Goal: Transaction & Acquisition: Obtain resource

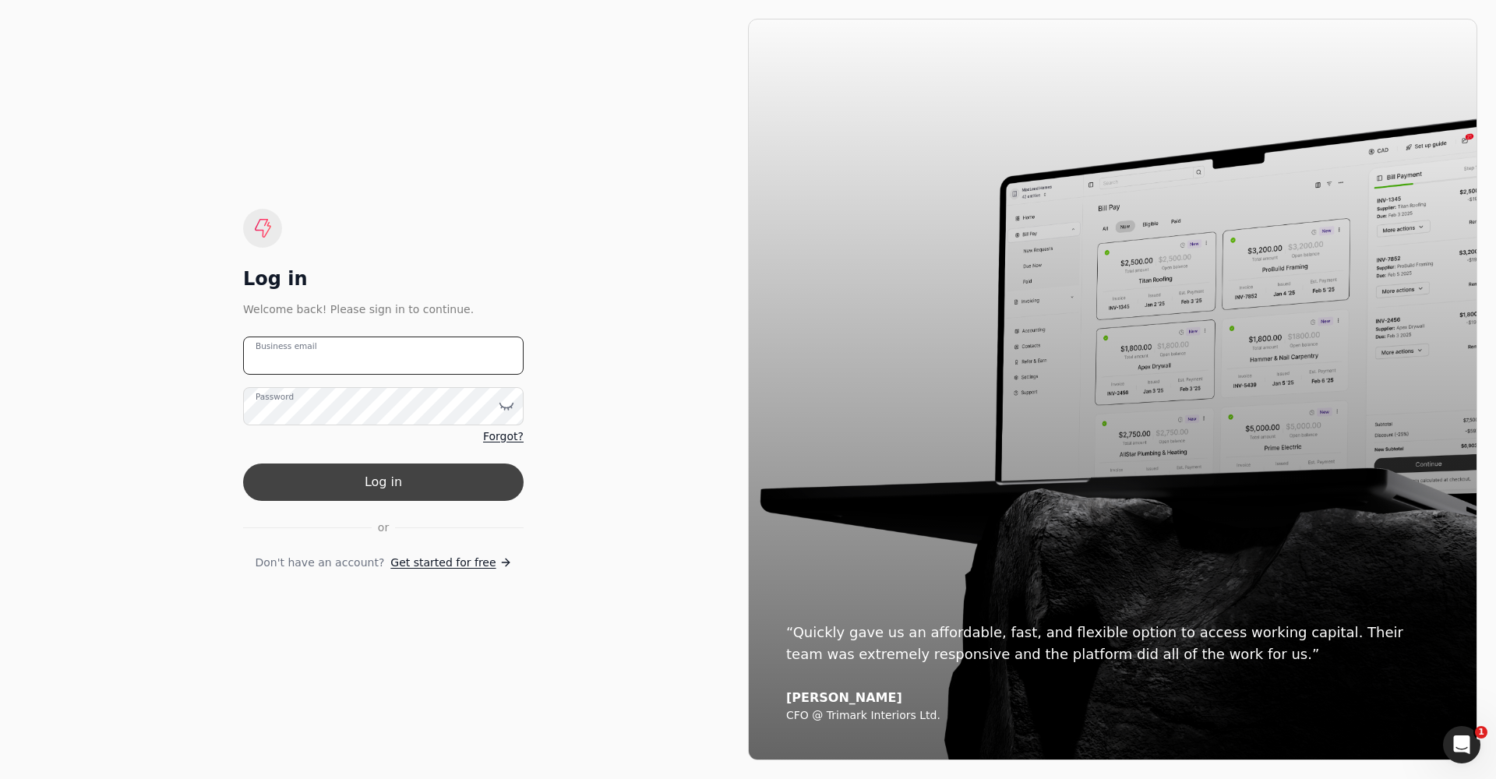
type email "mike.oakes@newfeathers.ca"
click at [403, 484] on button "Log in" at bounding box center [383, 481] width 280 height 37
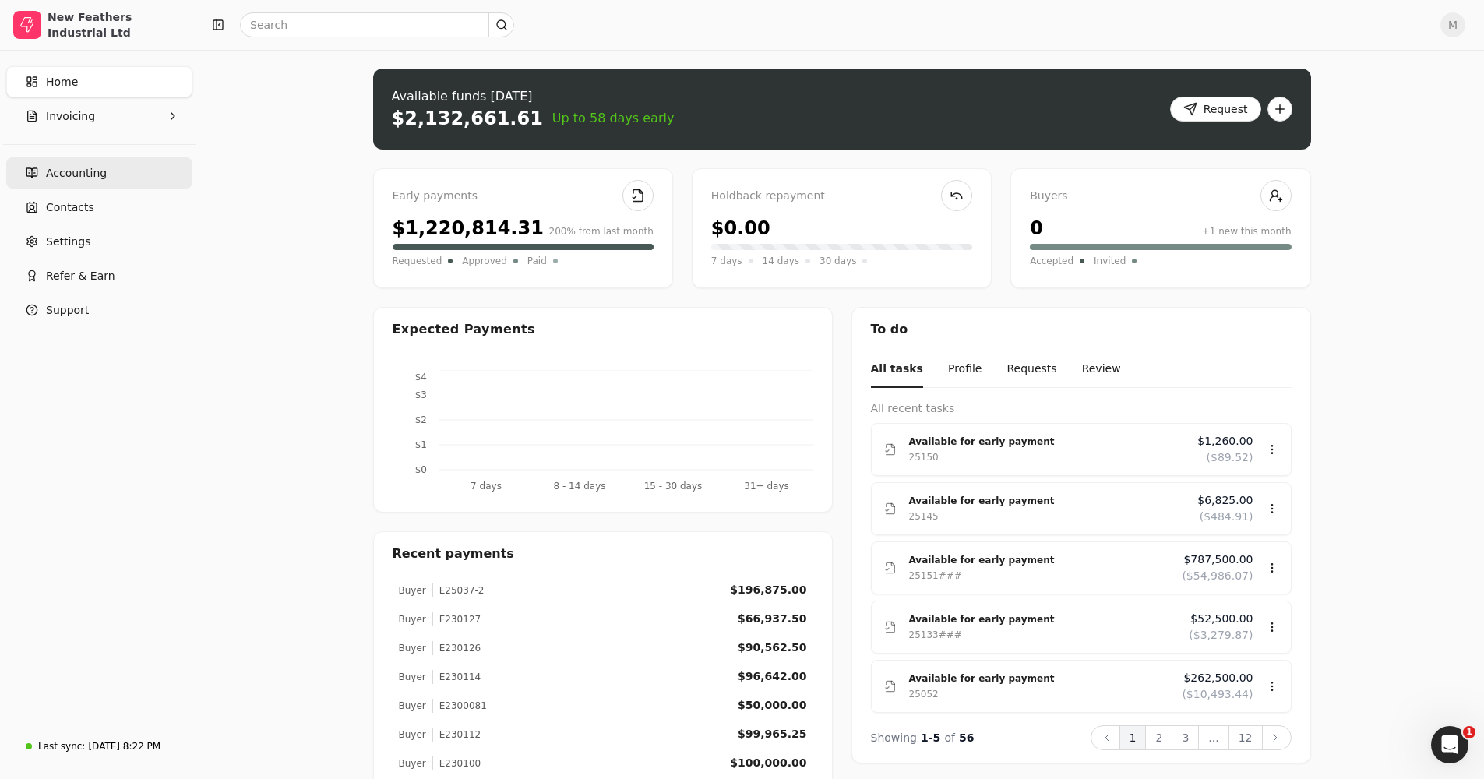
click at [90, 170] on span "Accounting" at bounding box center [76, 173] width 61 height 16
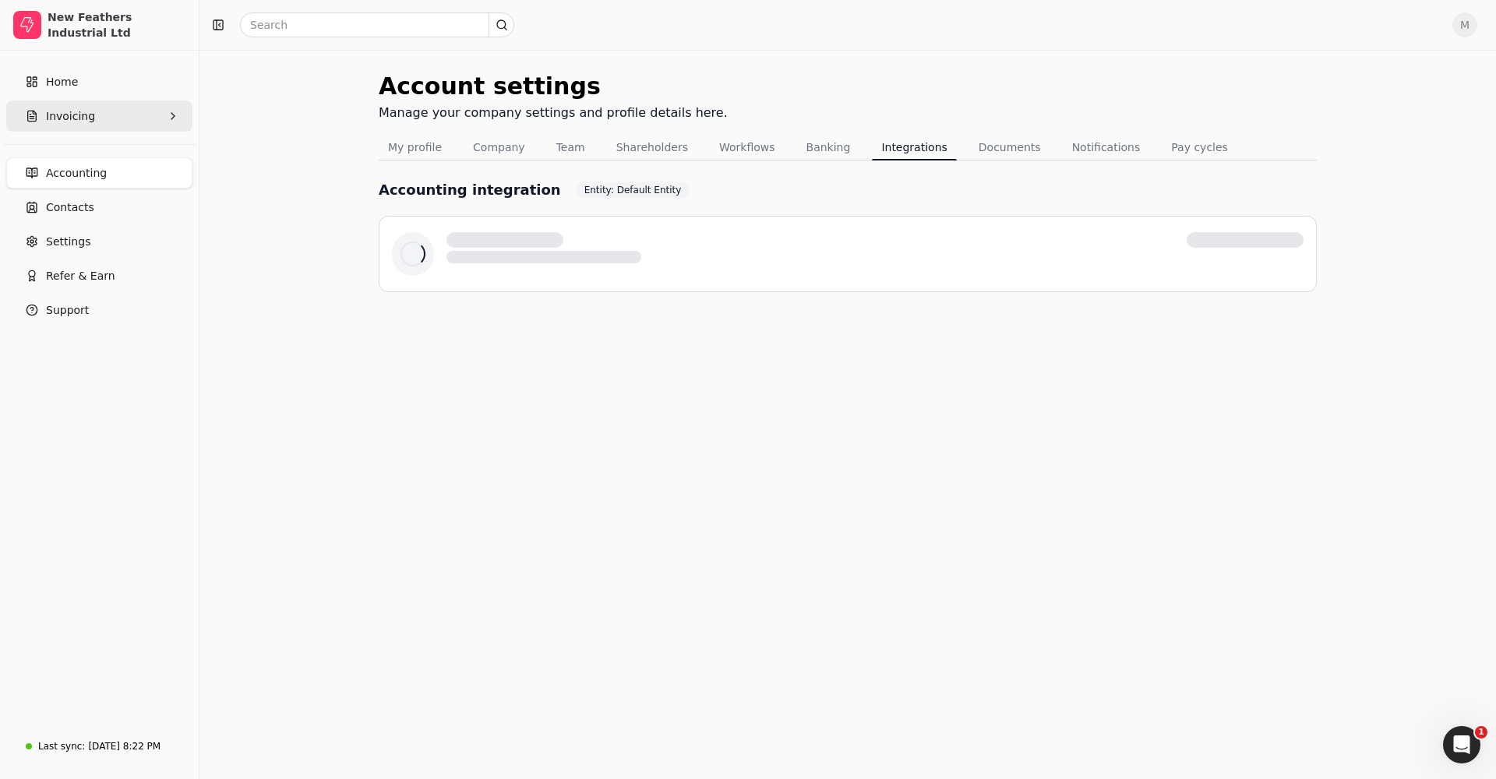
click at [113, 121] on button "Invoicing" at bounding box center [99, 115] width 186 height 31
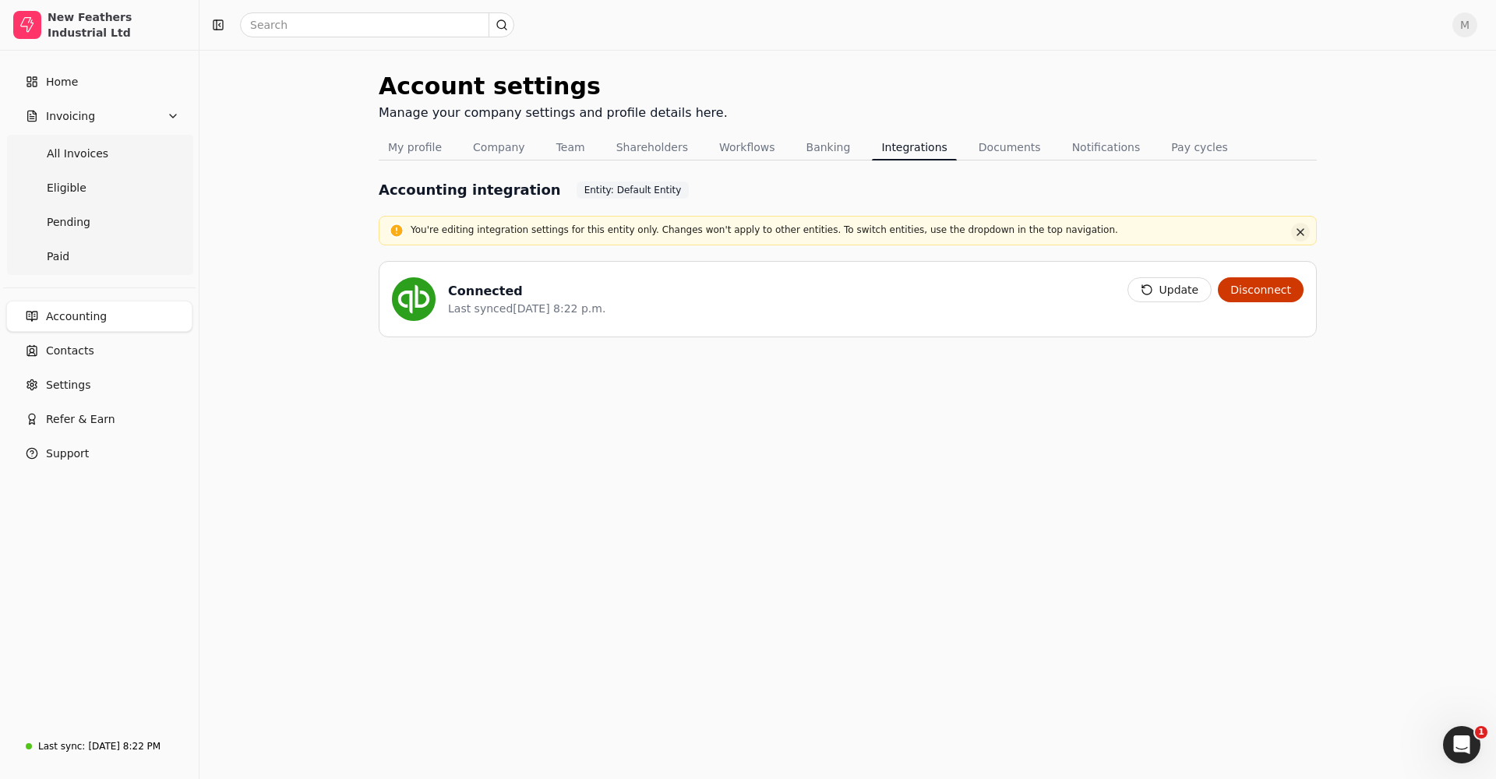
click at [1299, 231] on button "button" at bounding box center [1300, 232] width 19 height 19
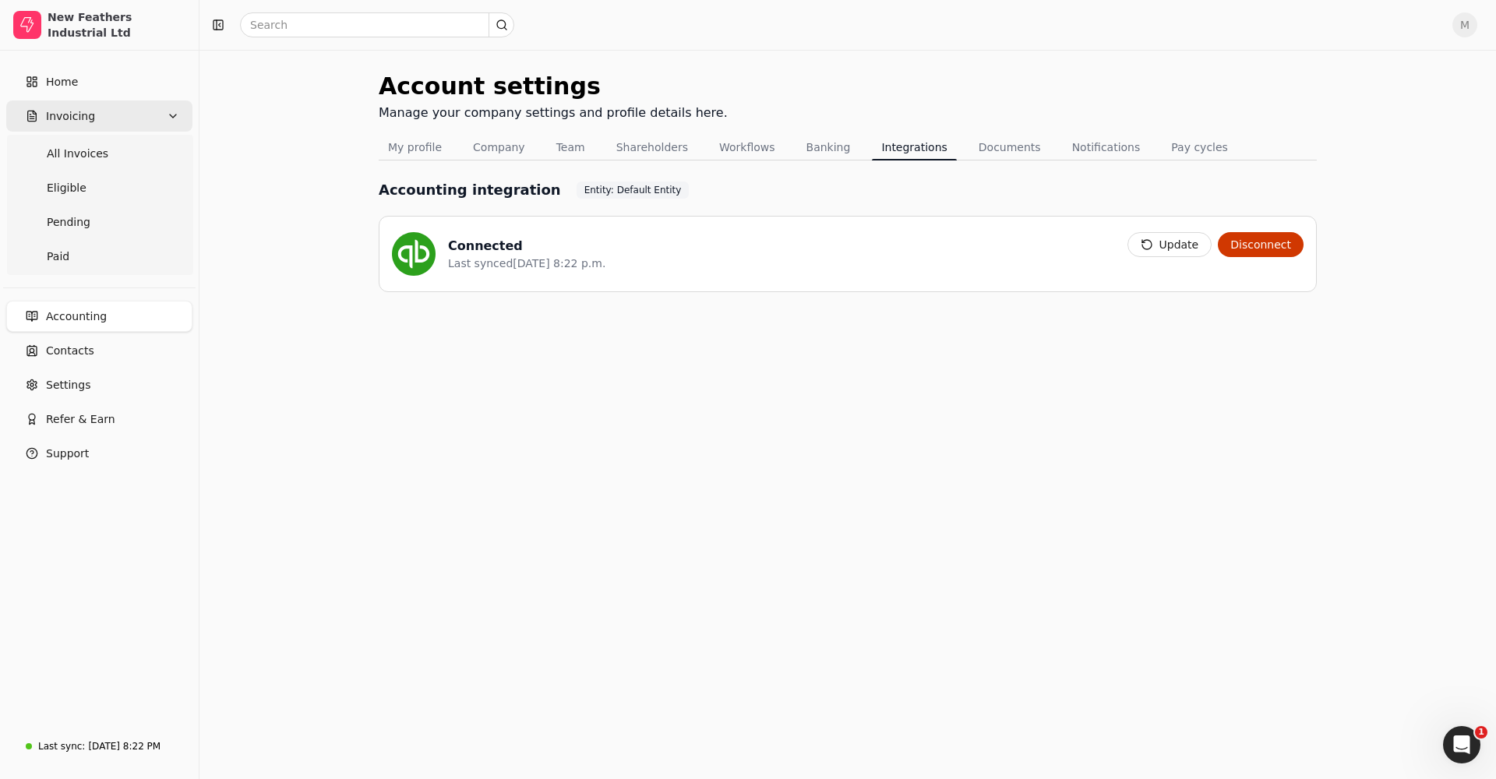
click at [122, 115] on button "Invoicing" at bounding box center [99, 115] width 186 height 31
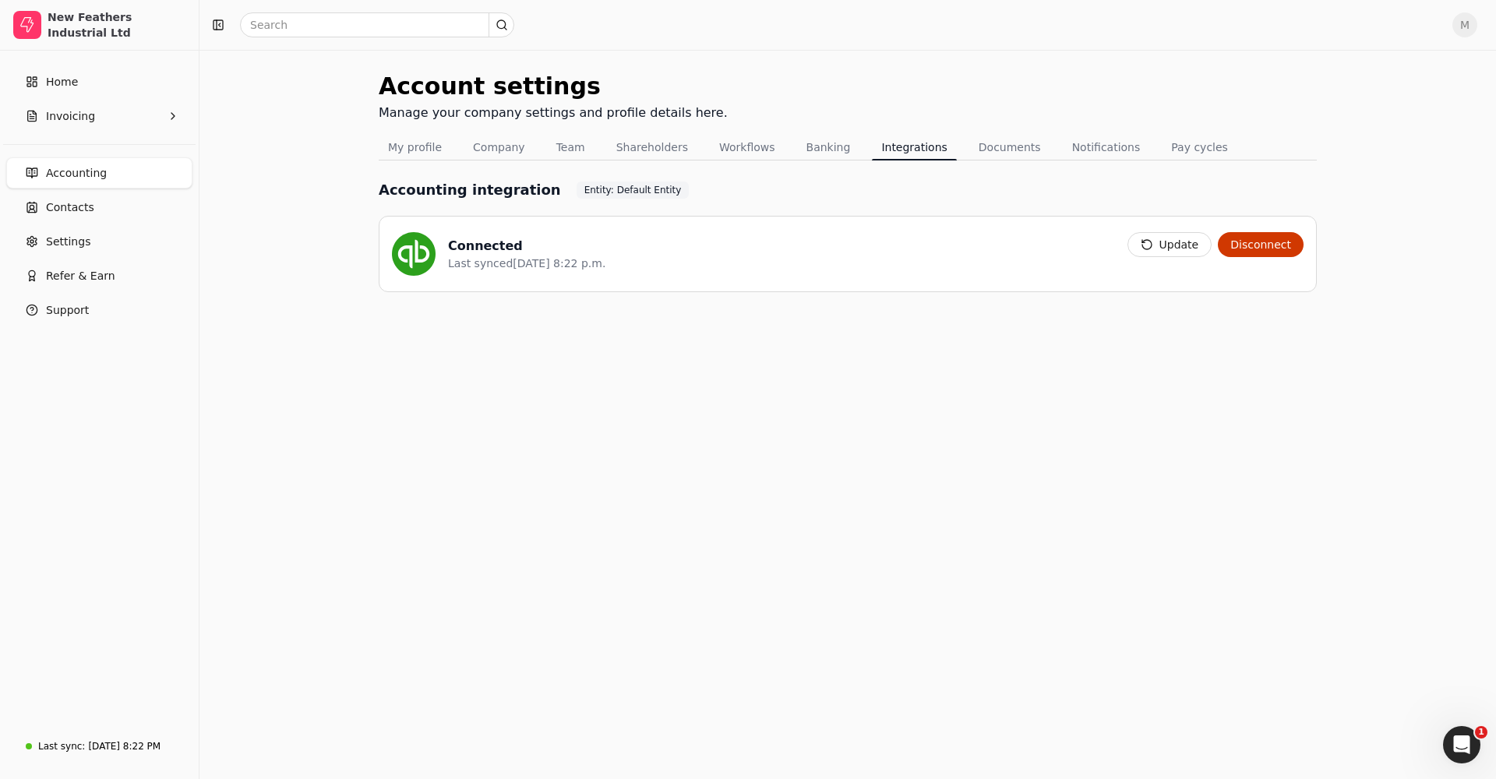
click at [105, 182] on link "Accounting" at bounding box center [99, 172] width 186 height 31
click at [105, 171] on link "Accounting" at bounding box center [99, 172] width 186 height 31
click at [84, 175] on span "Accounting" at bounding box center [76, 173] width 61 height 16
click at [71, 84] on span "Home" at bounding box center [62, 82] width 32 height 16
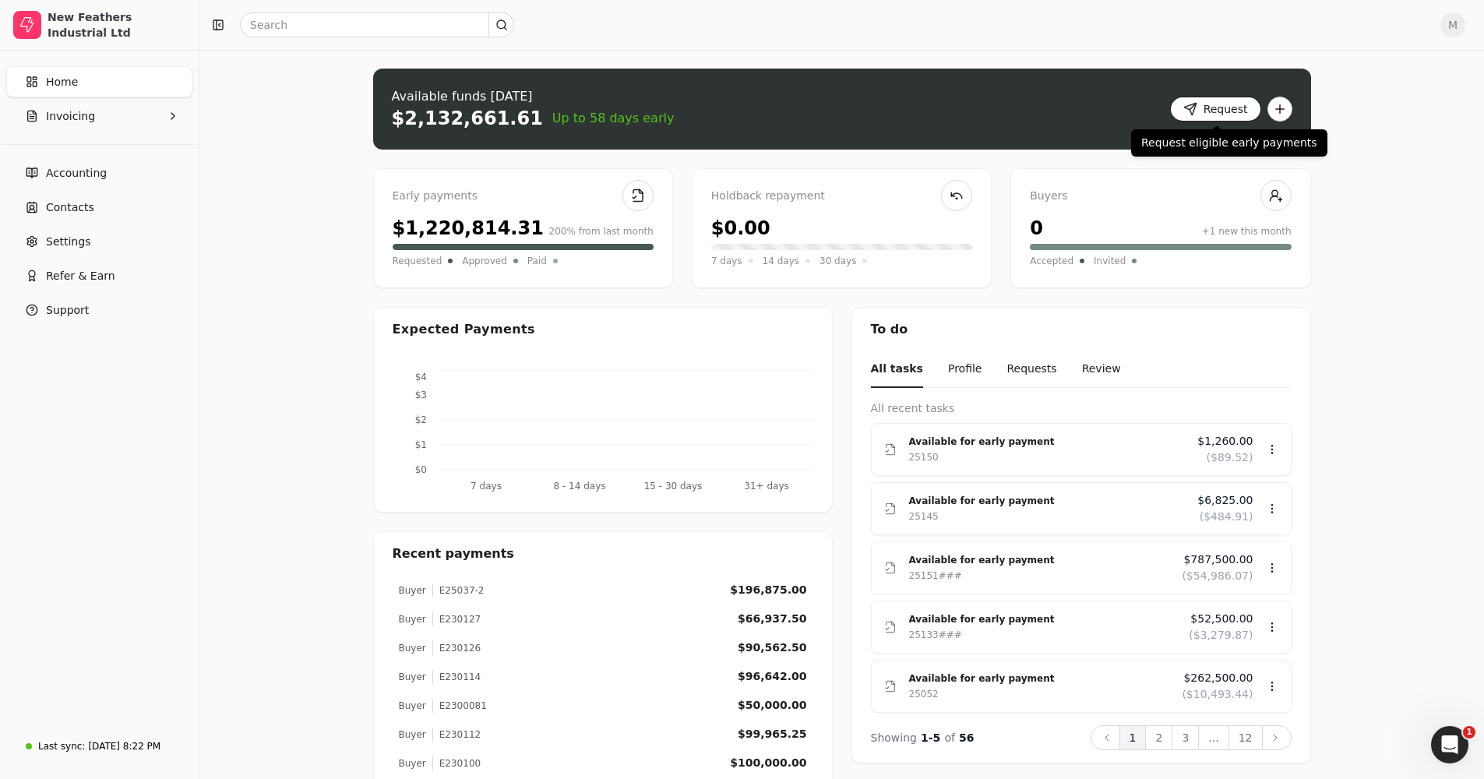
click at [1241, 108] on button "Request" at bounding box center [1215, 109] width 91 height 25
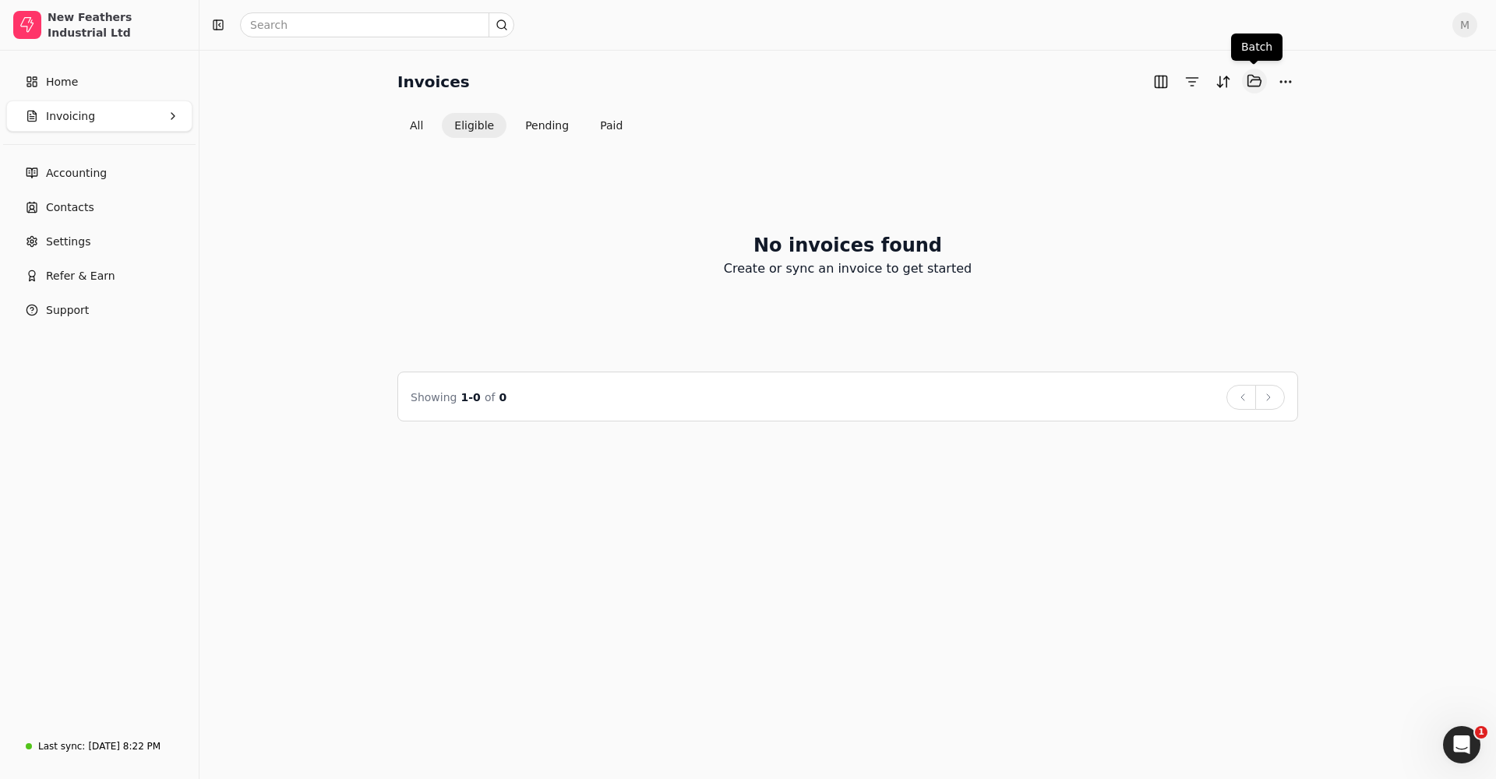
click at [1242, 82] on button "Selected items: 0" at bounding box center [1254, 81] width 25 height 25
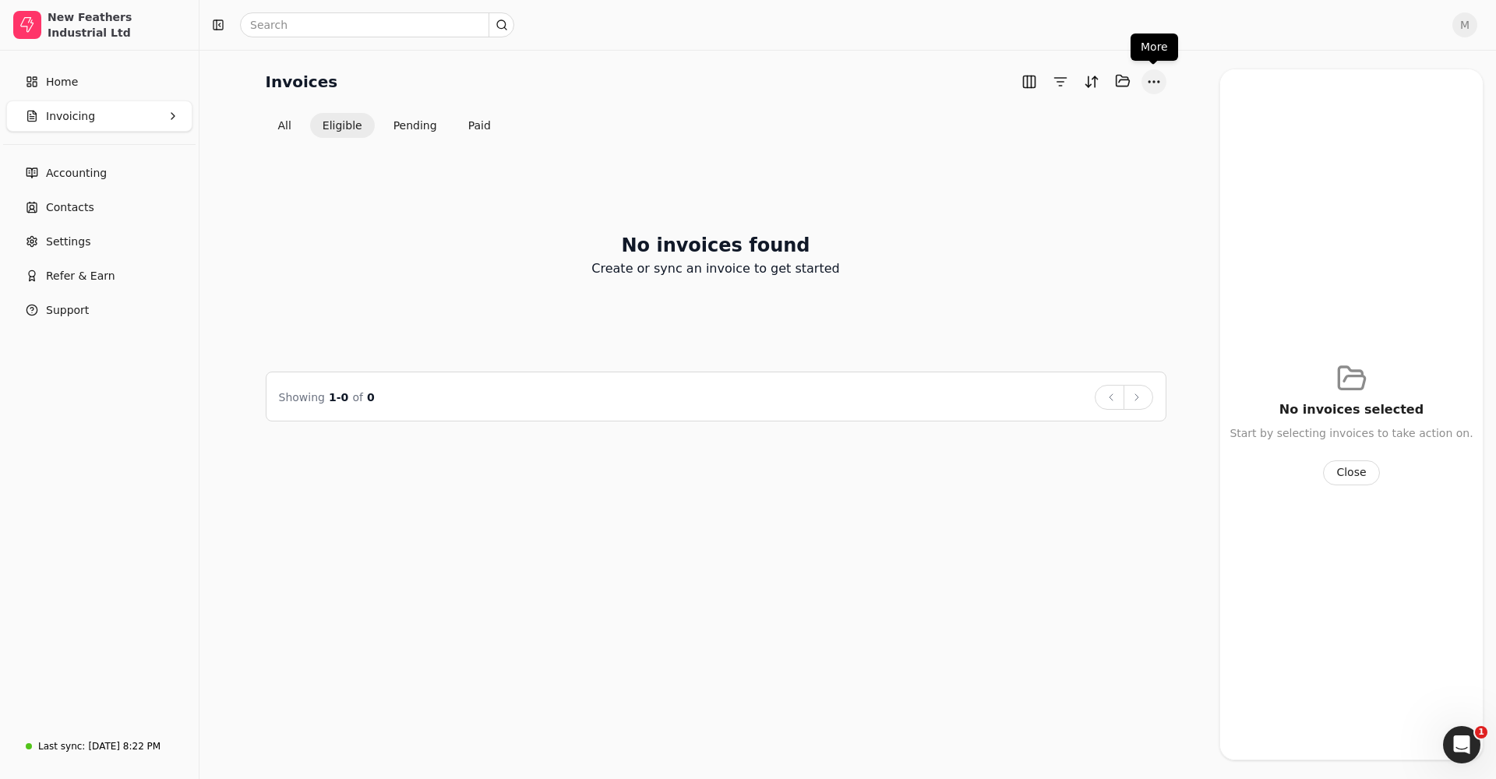
click at [1151, 76] on button "More" at bounding box center [1153, 81] width 25 height 25
click at [1089, 161] on div "Import invoices" at bounding box center [1079, 164] width 168 height 26
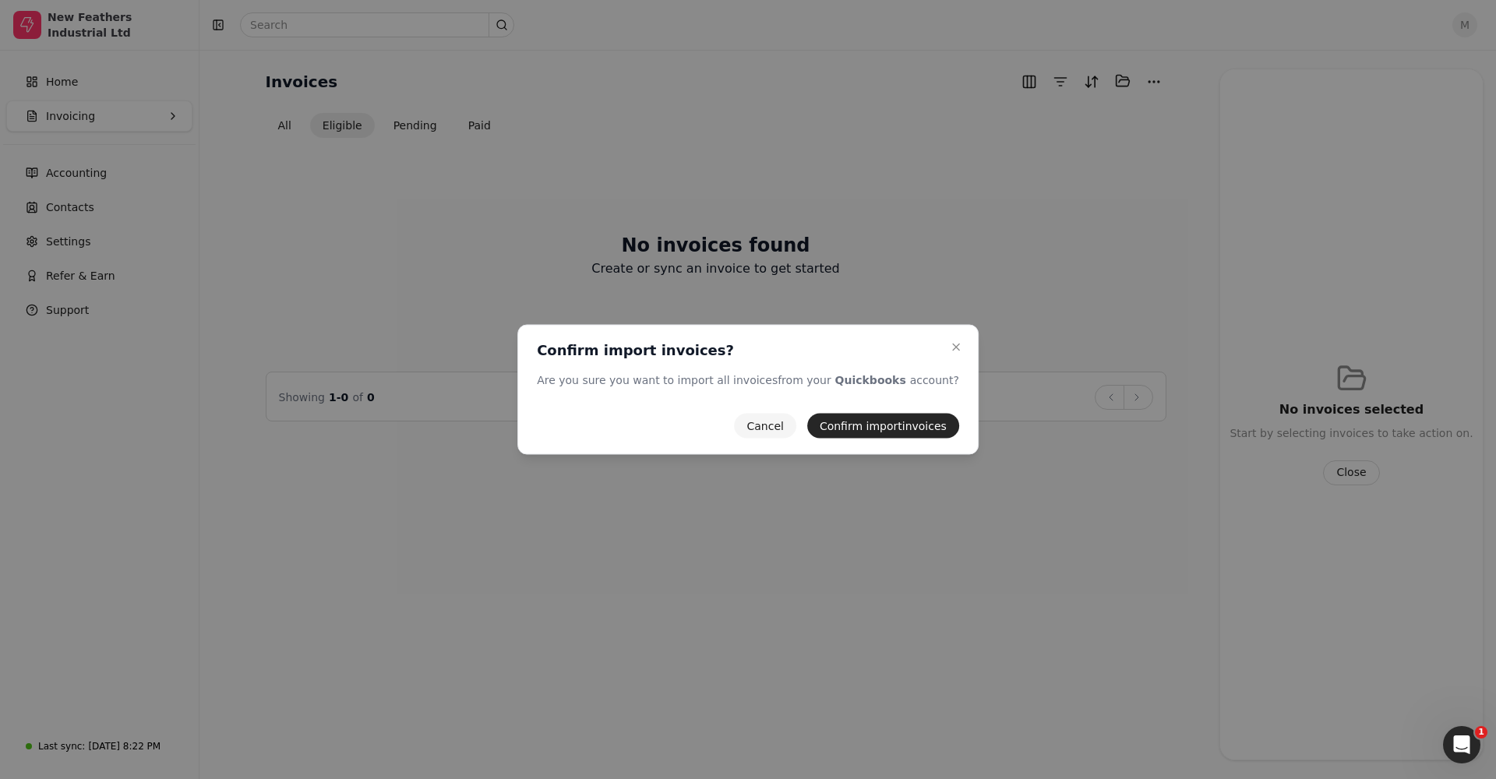
click at [745, 428] on button "Cancel" at bounding box center [765, 426] width 62 height 25
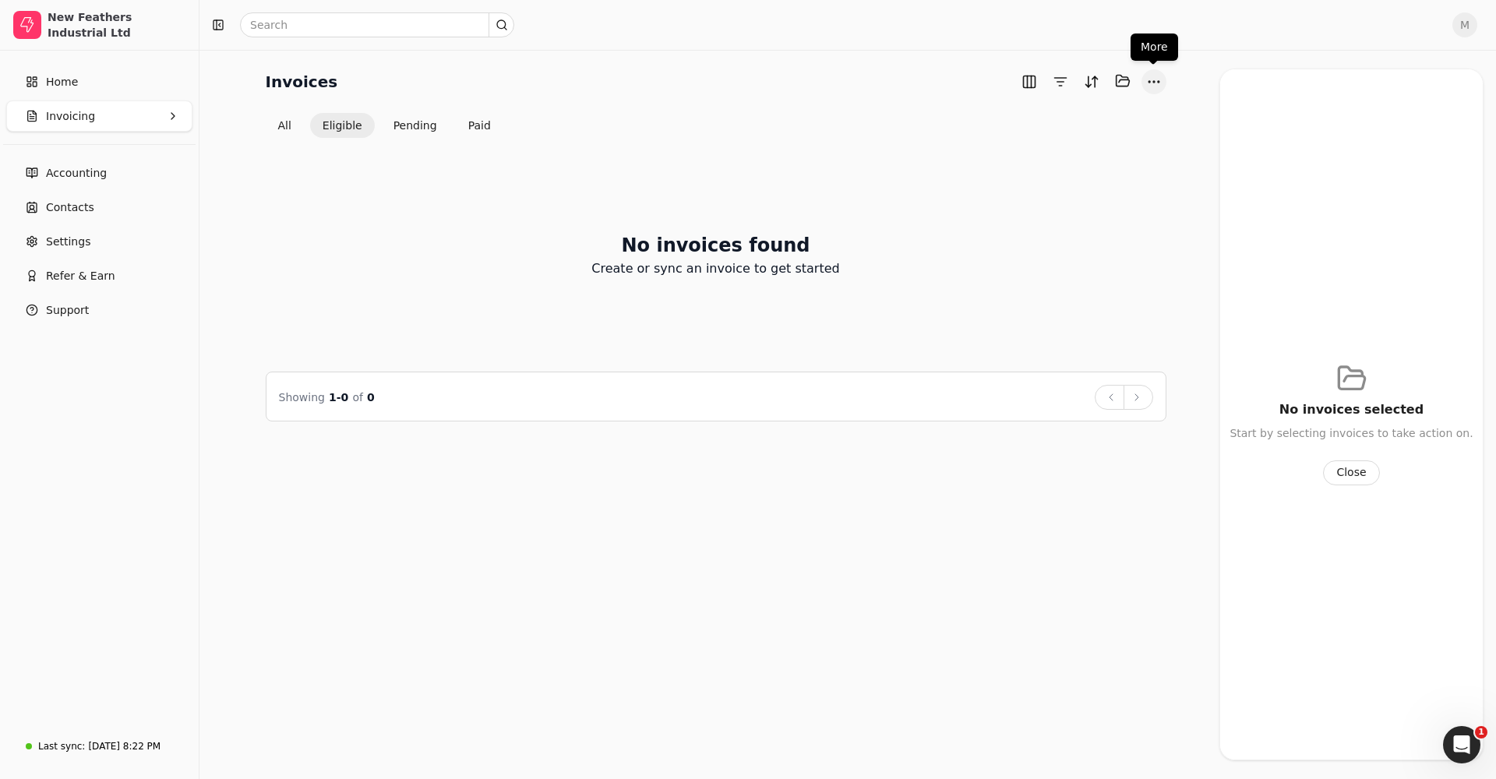
click at [1154, 79] on button "More" at bounding box center [1153, 81] width 25 height 25
click at [1031, 136] on div "Export CSV" at bounding box center [1079, 138] width 168 height 26
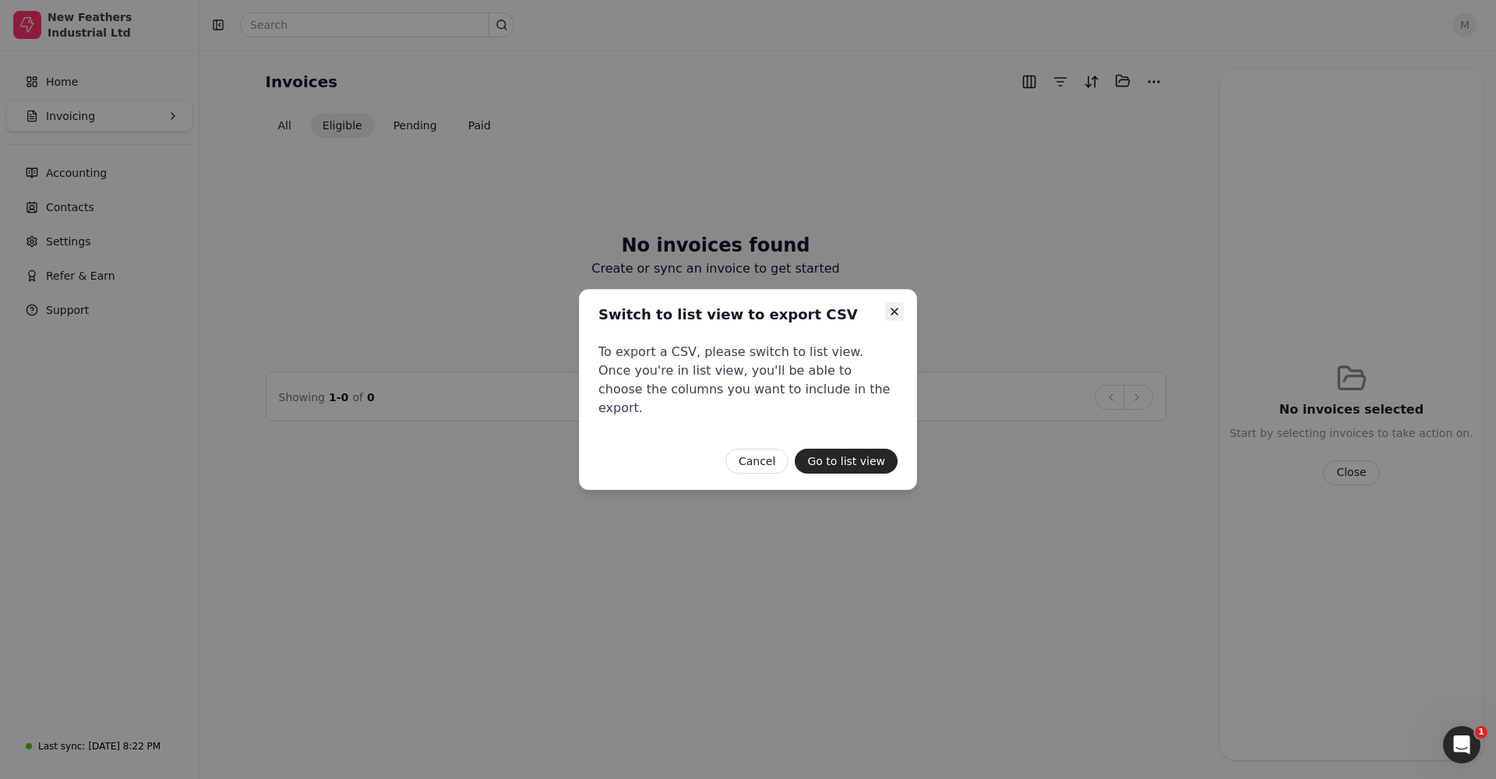
click at [895, 315] on icon "button" at bounding box center [894, 311] width 12 height 12
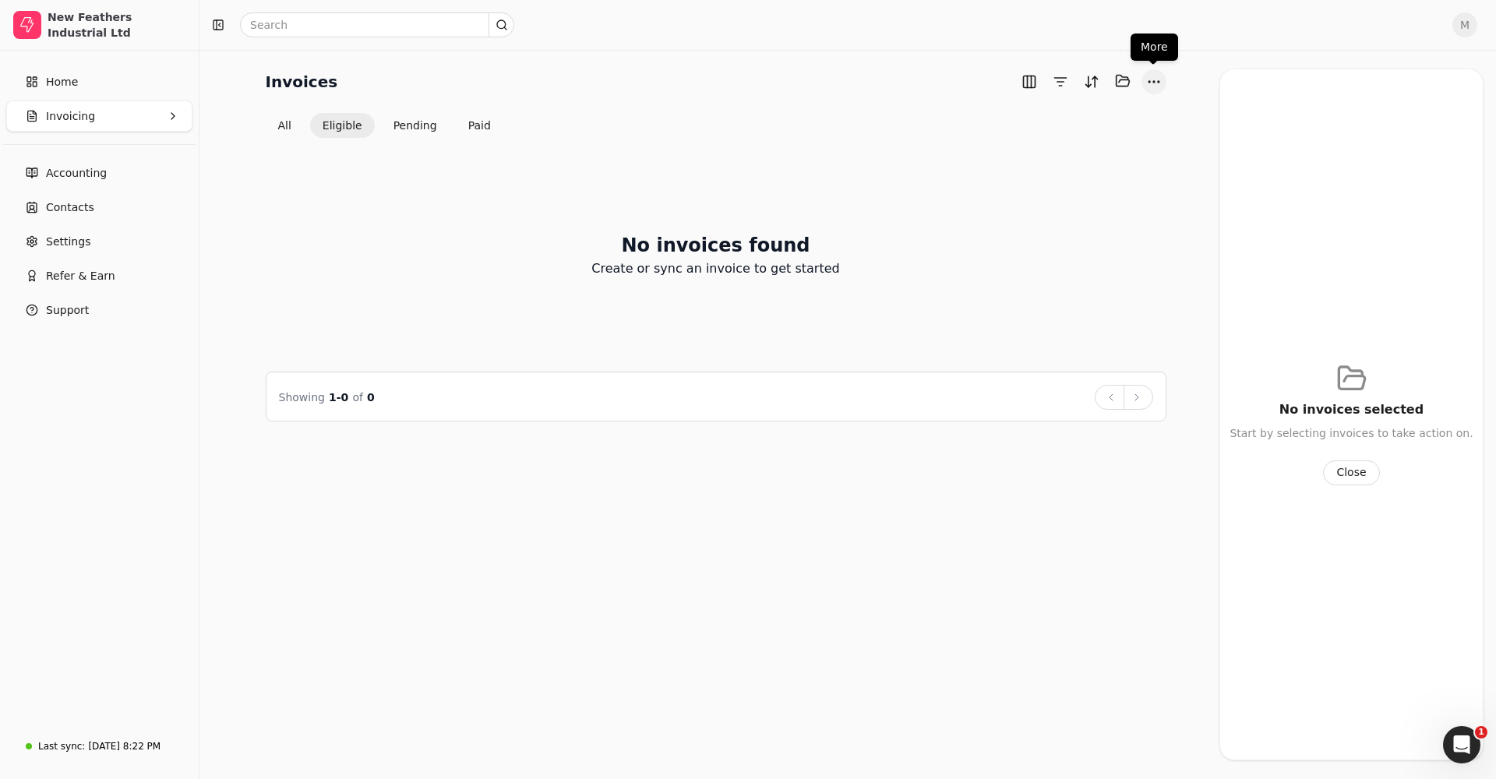
click at [1154, 80] on button "More" at bounding box center [1153, 81] width 25 height 25
click at [1053, 167] on div "Import invoices" at bounding box center [1079, 164] width 168 height 26
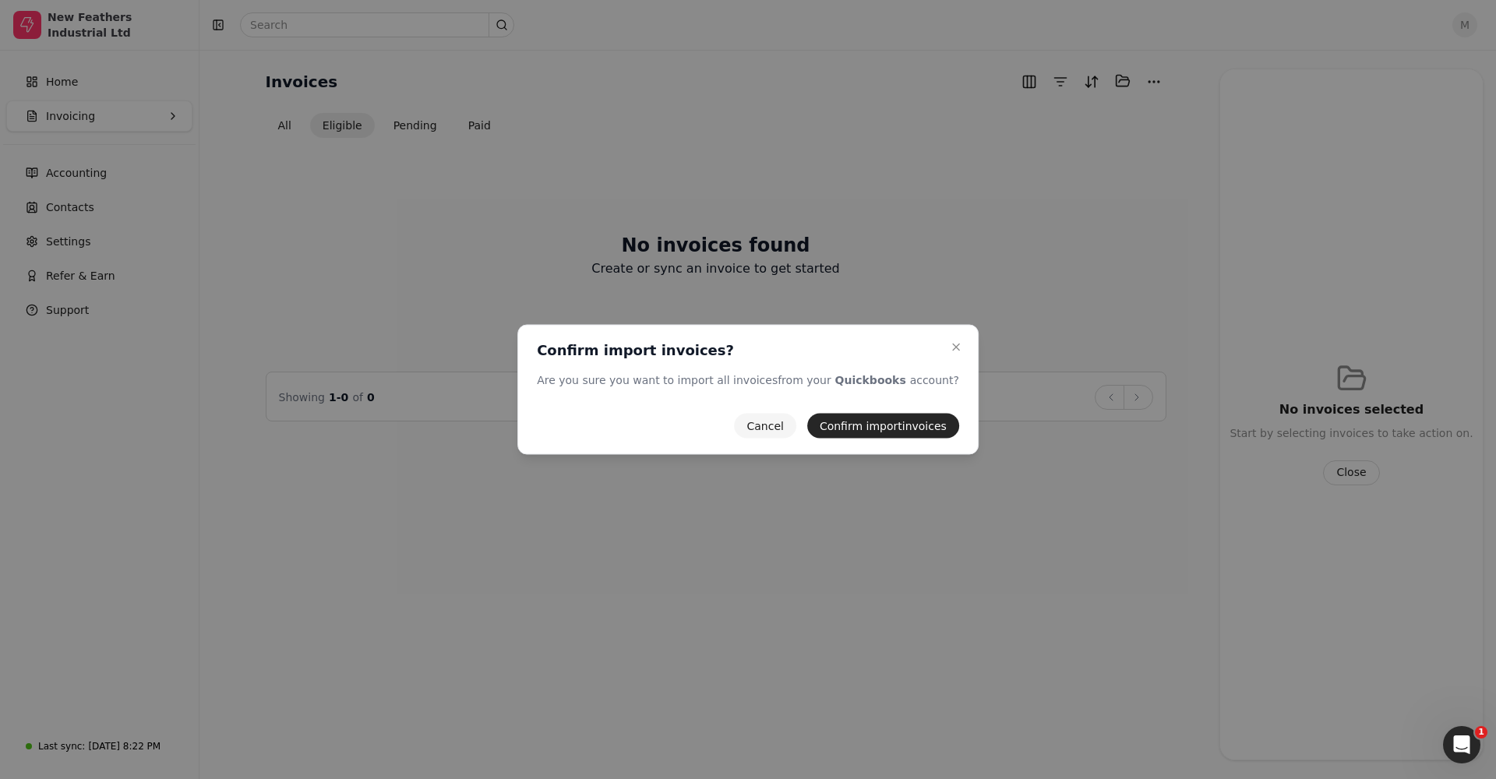
click at [882, 429] on button "Confirm import invoices" at bounding box center [883, 426] width 152 height 25
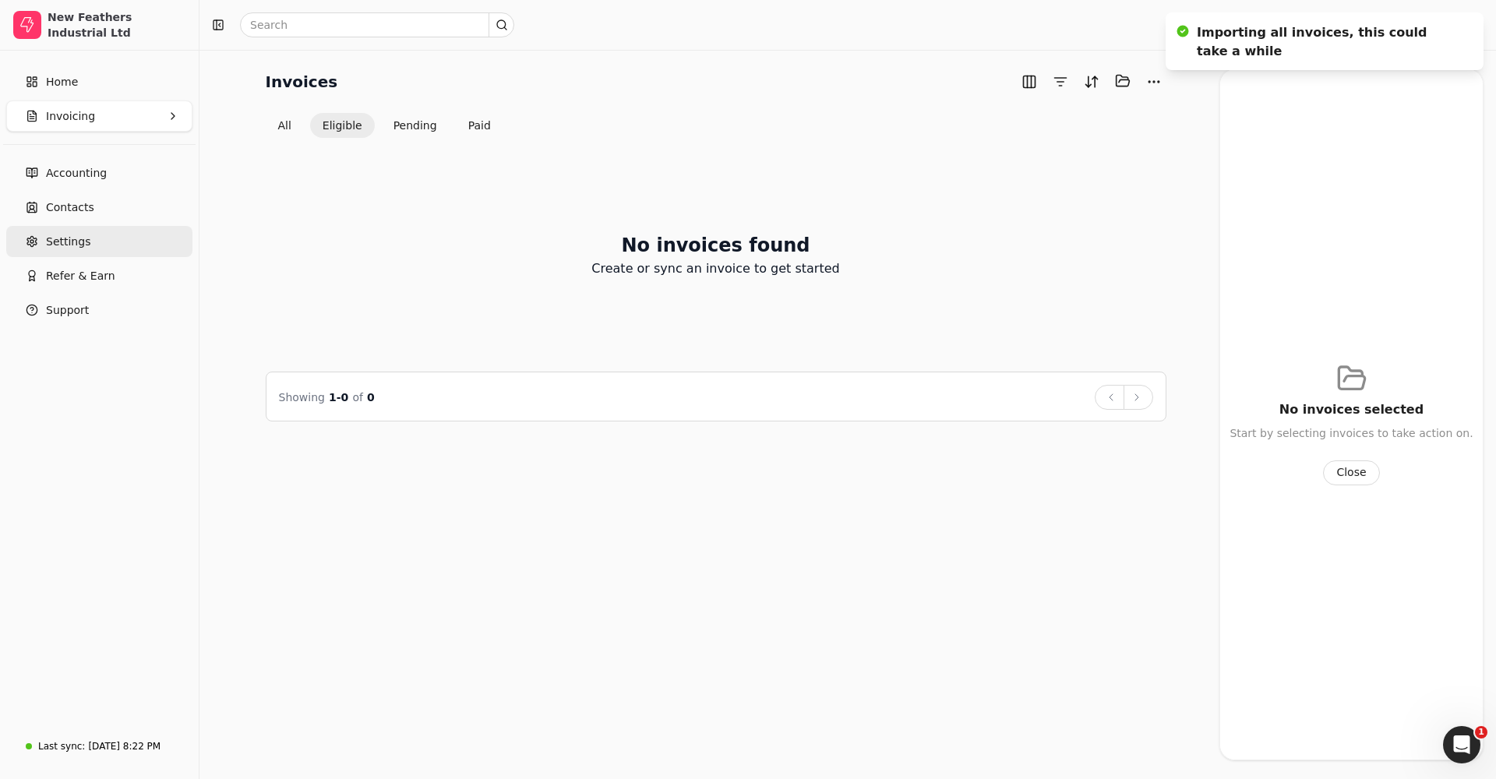
click at [72, 234] on span "Settings" at bounding box center [68, 242] width 44 height 16
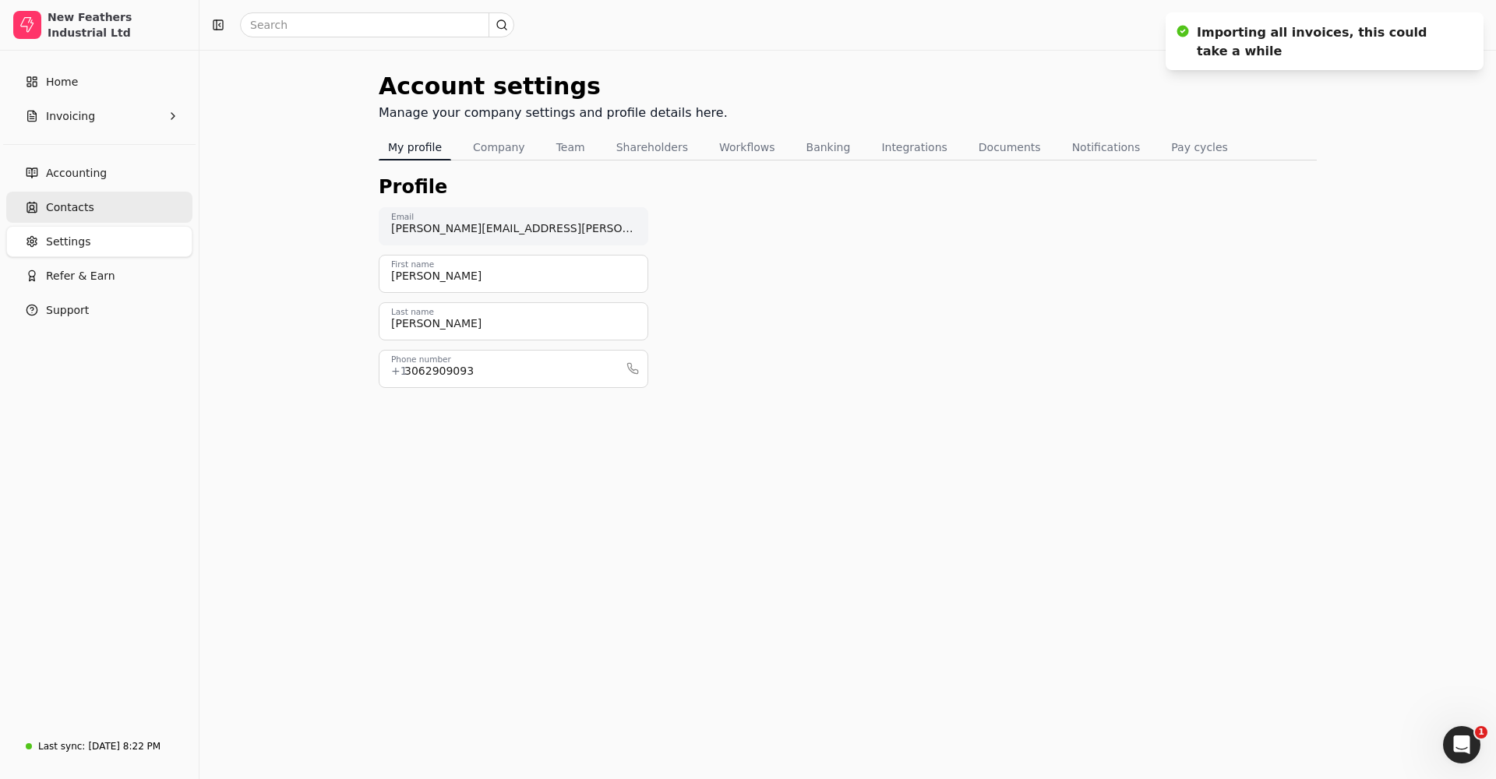
click at [79, 209] on span "Contacts" at bounding box center [70, 207] width 48 height 16
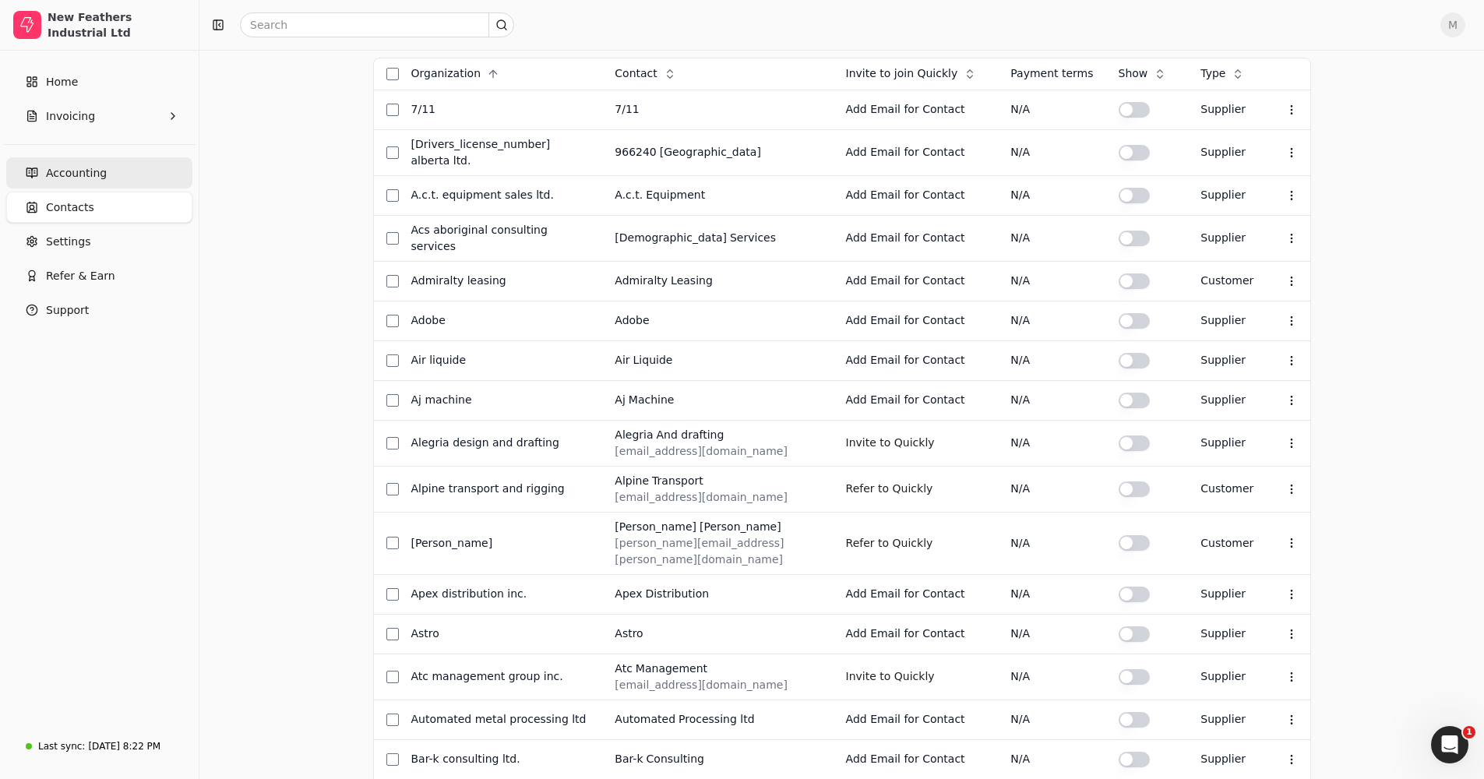
scroll to position [156, 0]
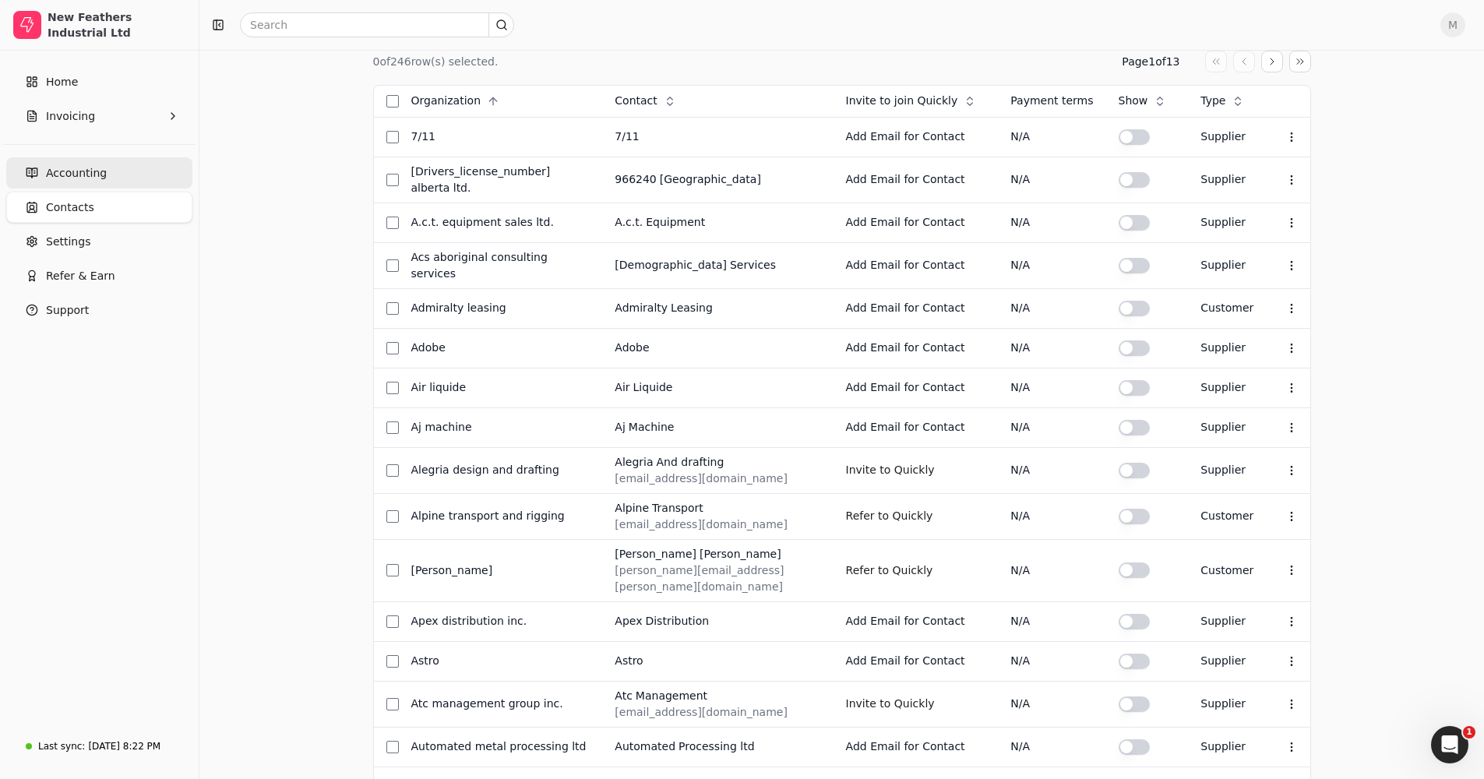
click at [63, 170] on span "Accounting" at bounding box center [76, 173] width 61 height 16
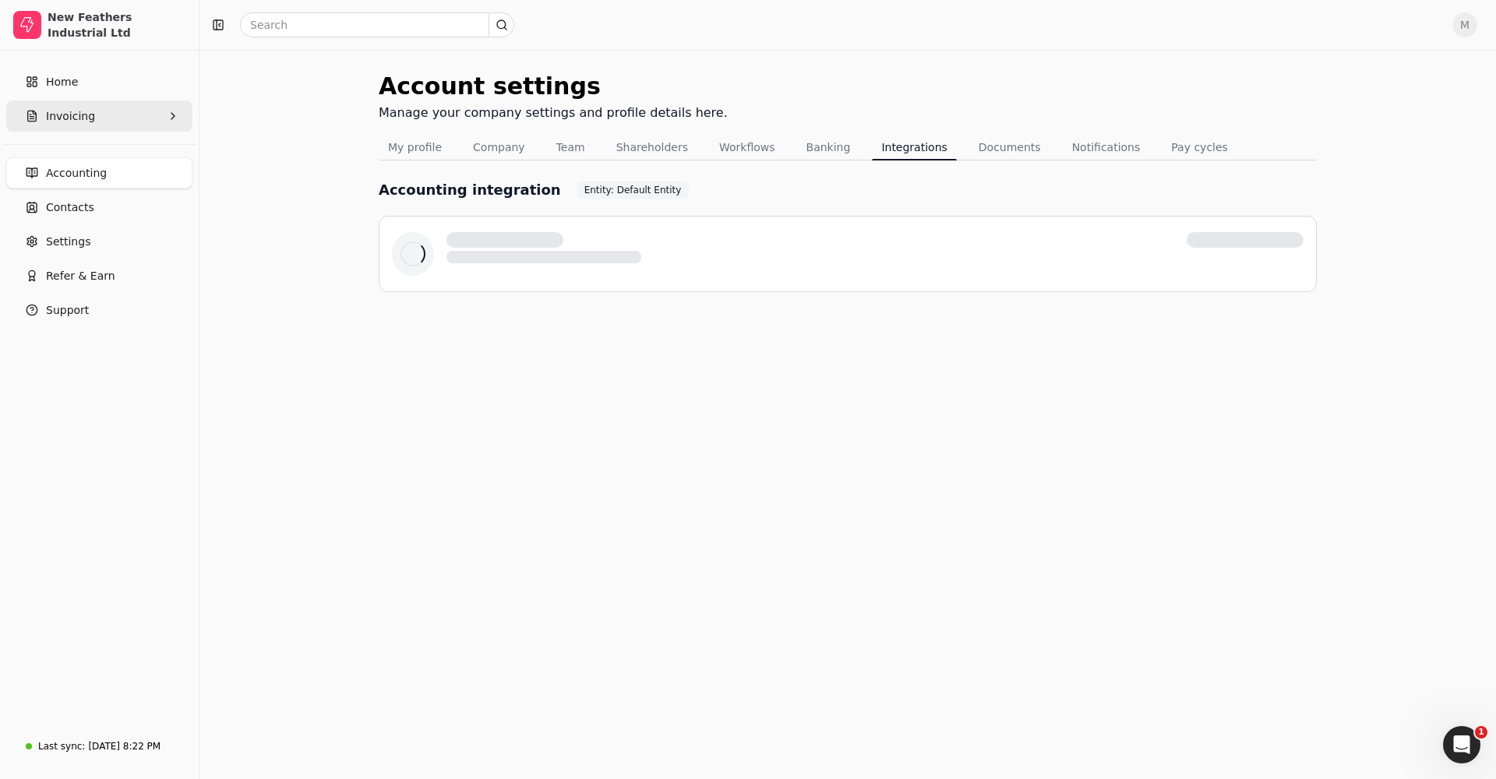
click at [84, 113] on span "Invoicing" at bounding box center [70, 116] width 49 height 16
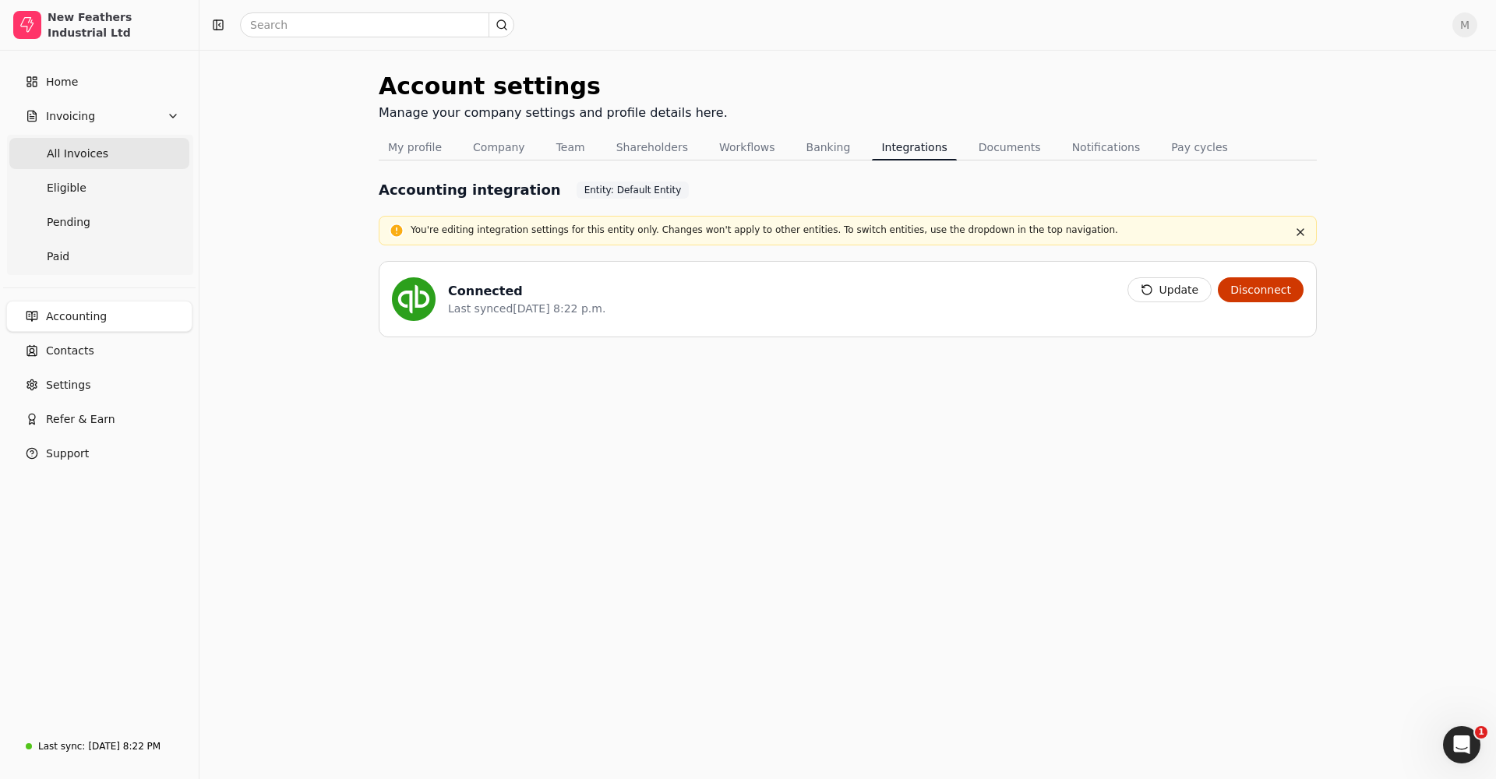
click at [101, 159] on Invoices "All Invoices" at bounding box center [99, 153] width 180 height 31
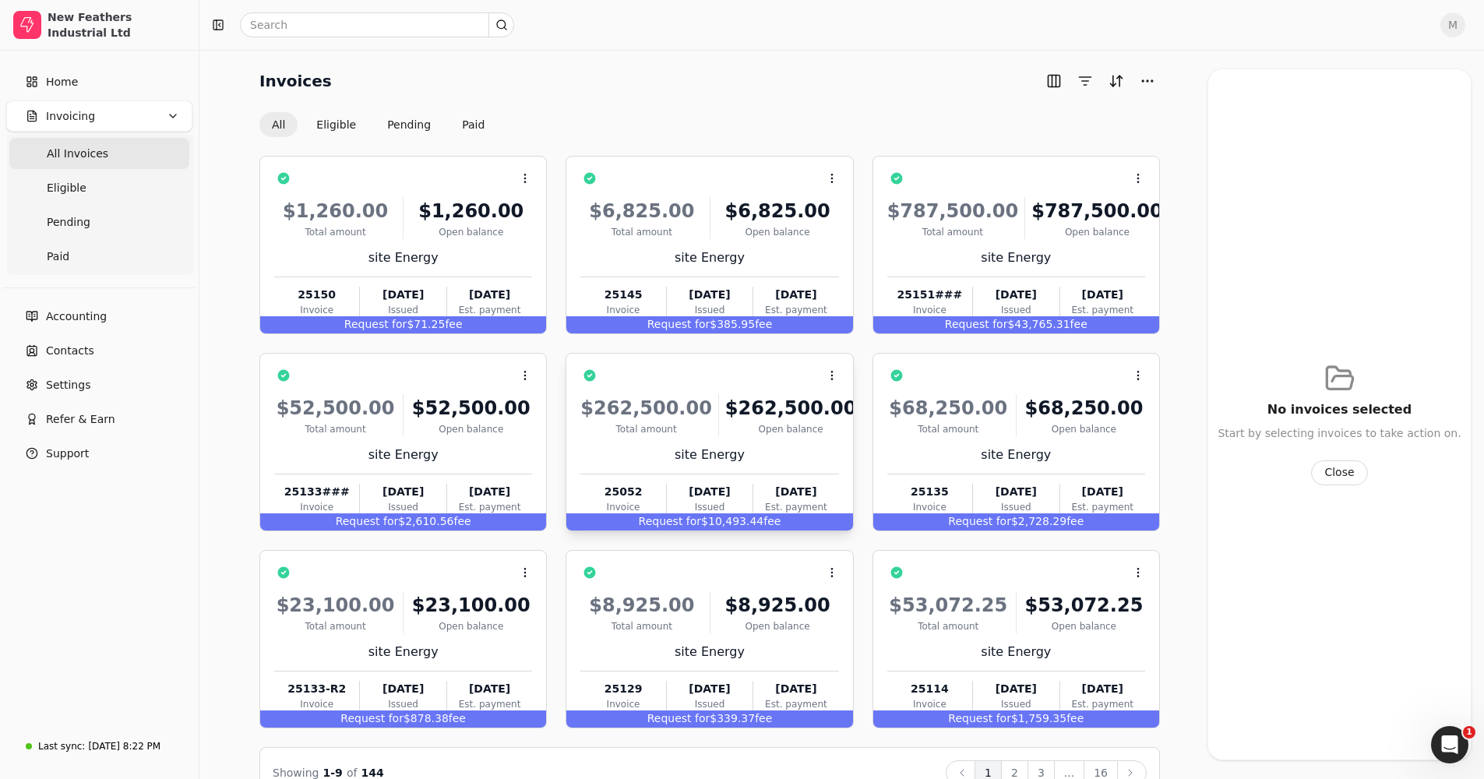
scroll to position [37, 0]
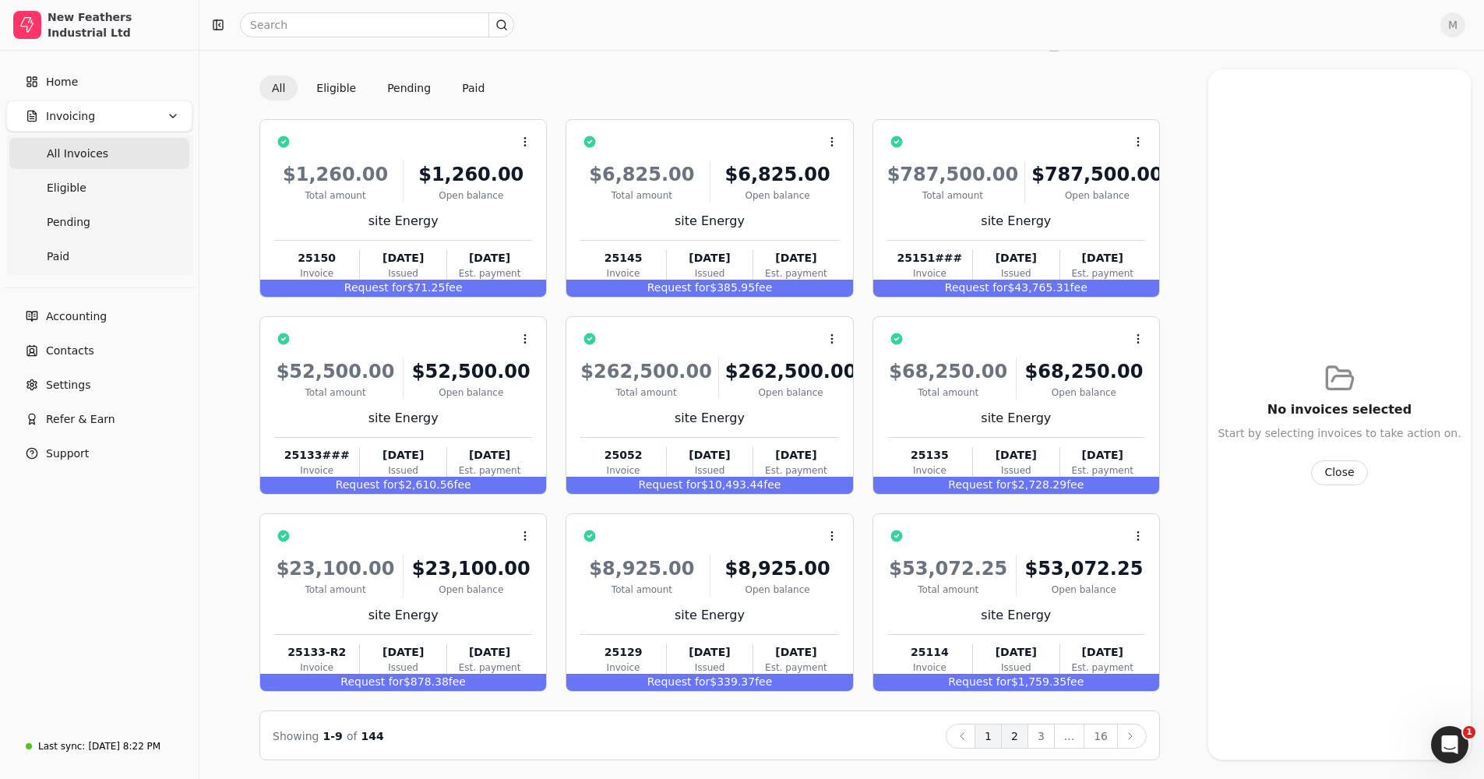
click at [1024, 738] on button "2" at bounding box center [1014, 736] width 27 height 25
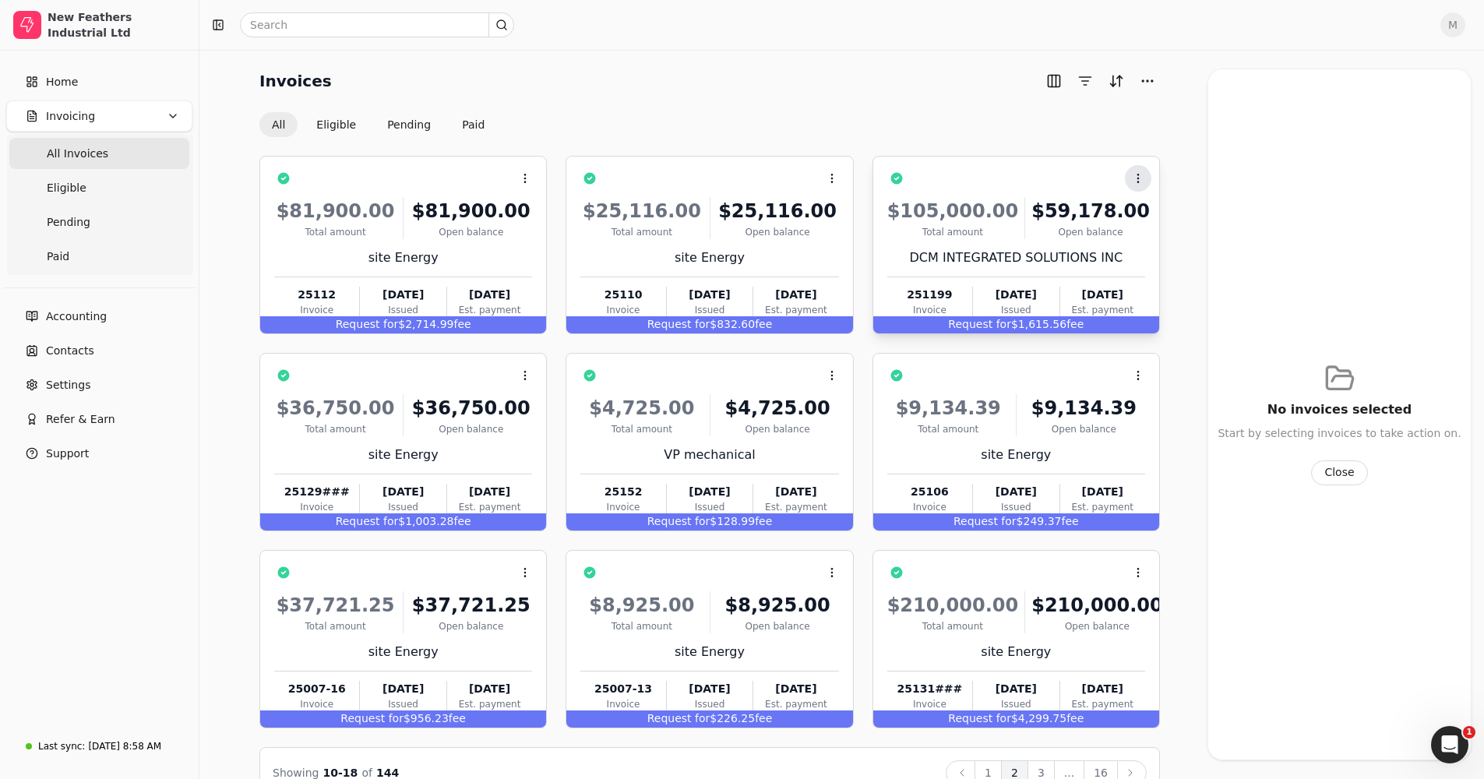
click at [1140, 178] on icon at bounding box center [1138, 178] width 12 height 12
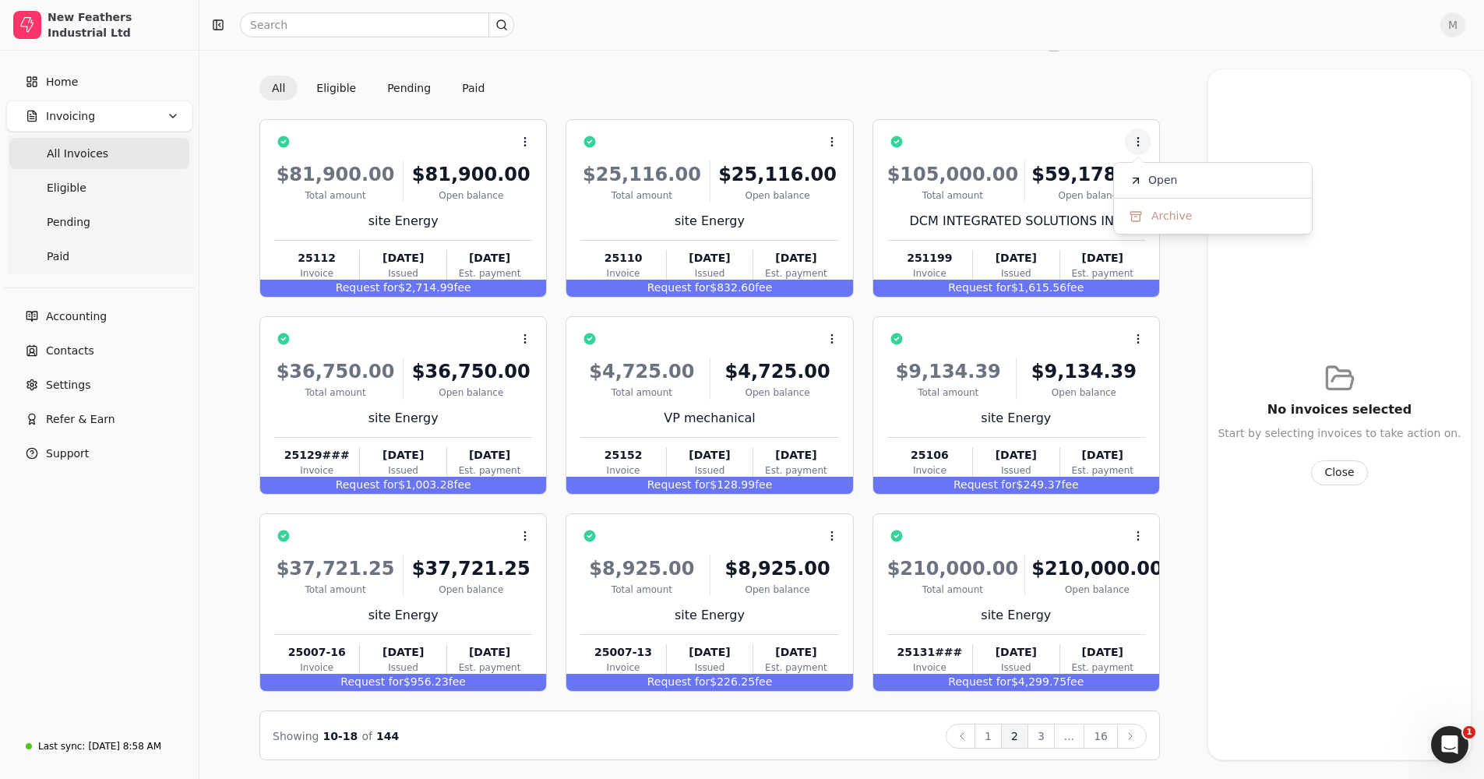
drag, startPoint x: 1046, startPoint y: 737, endPoint x: 1043, endPoint y: 721, distance: 15.9
click at [1046, 736] on button "3" at bounding box center [1040, 736] width 27 height 25
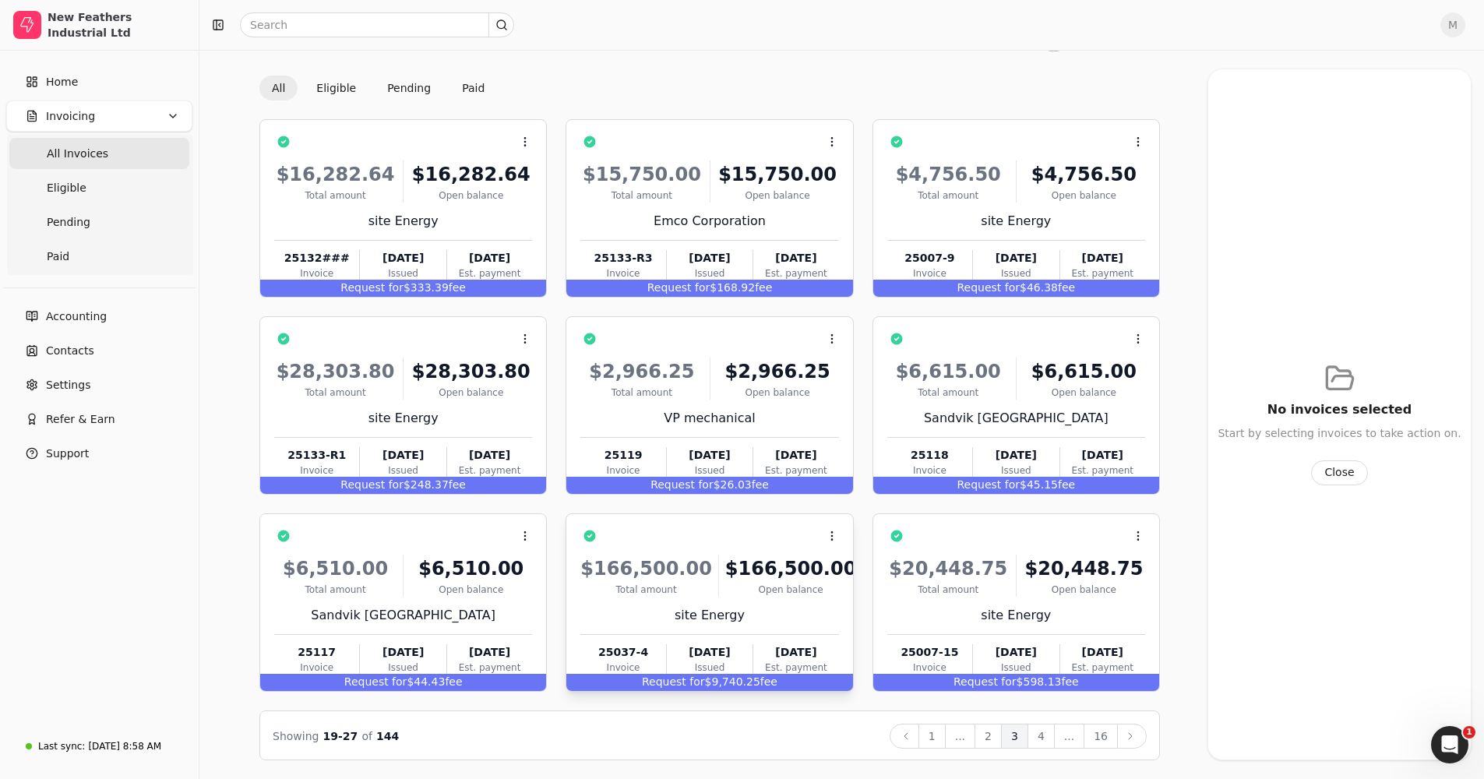
click at [753, 680] on div "Request for $9,740.25 fee" at bounding box center [709, 682] width 286 height 17
click at [857, 580] on span "Open" at bounding box center [856, 574] width 29 height 16
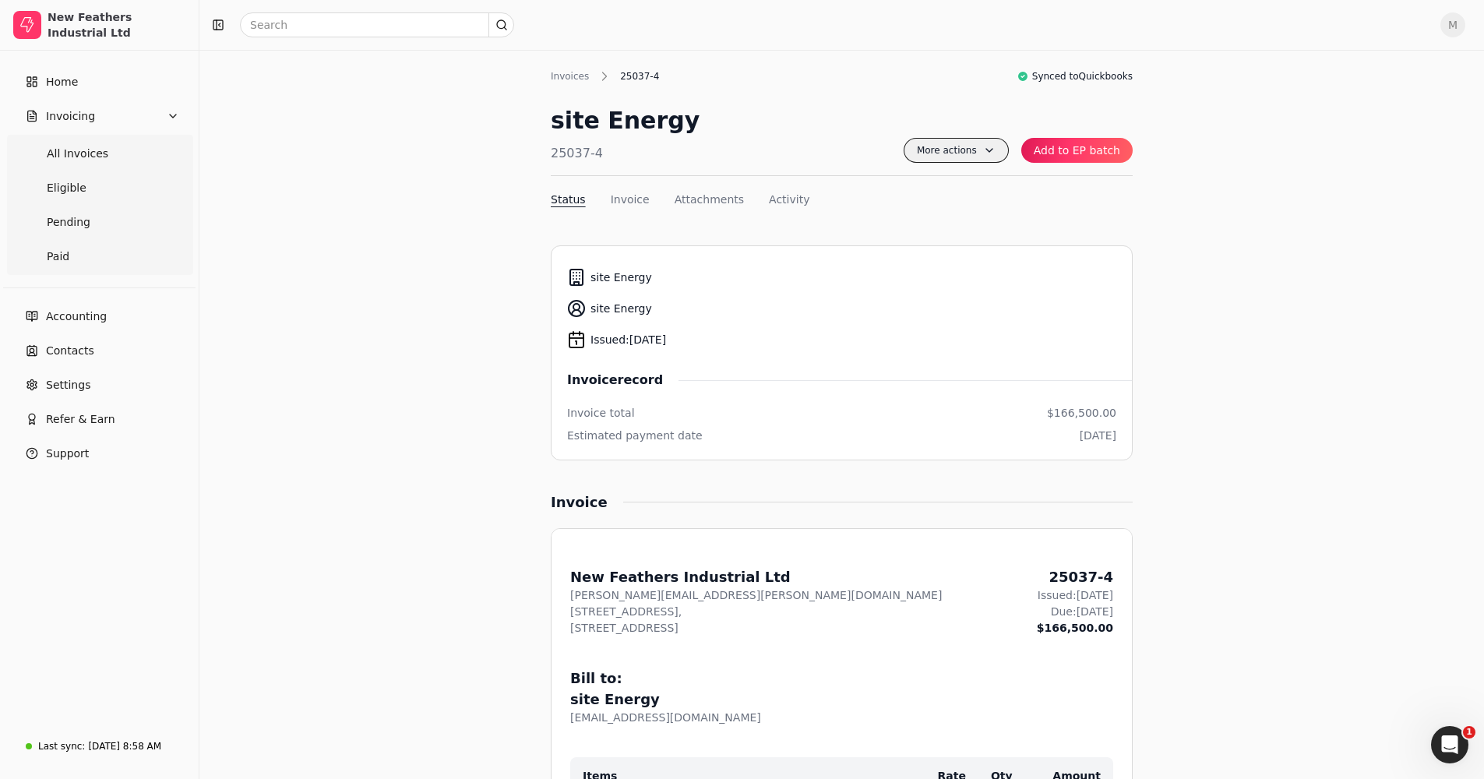
click at [996, 154] on span "More actions" at bounding box center [956, 150] width 105 height 25
click at [904, 216] on span "Add to EP batch" at bounding box center [894, 217] width 86 height 16
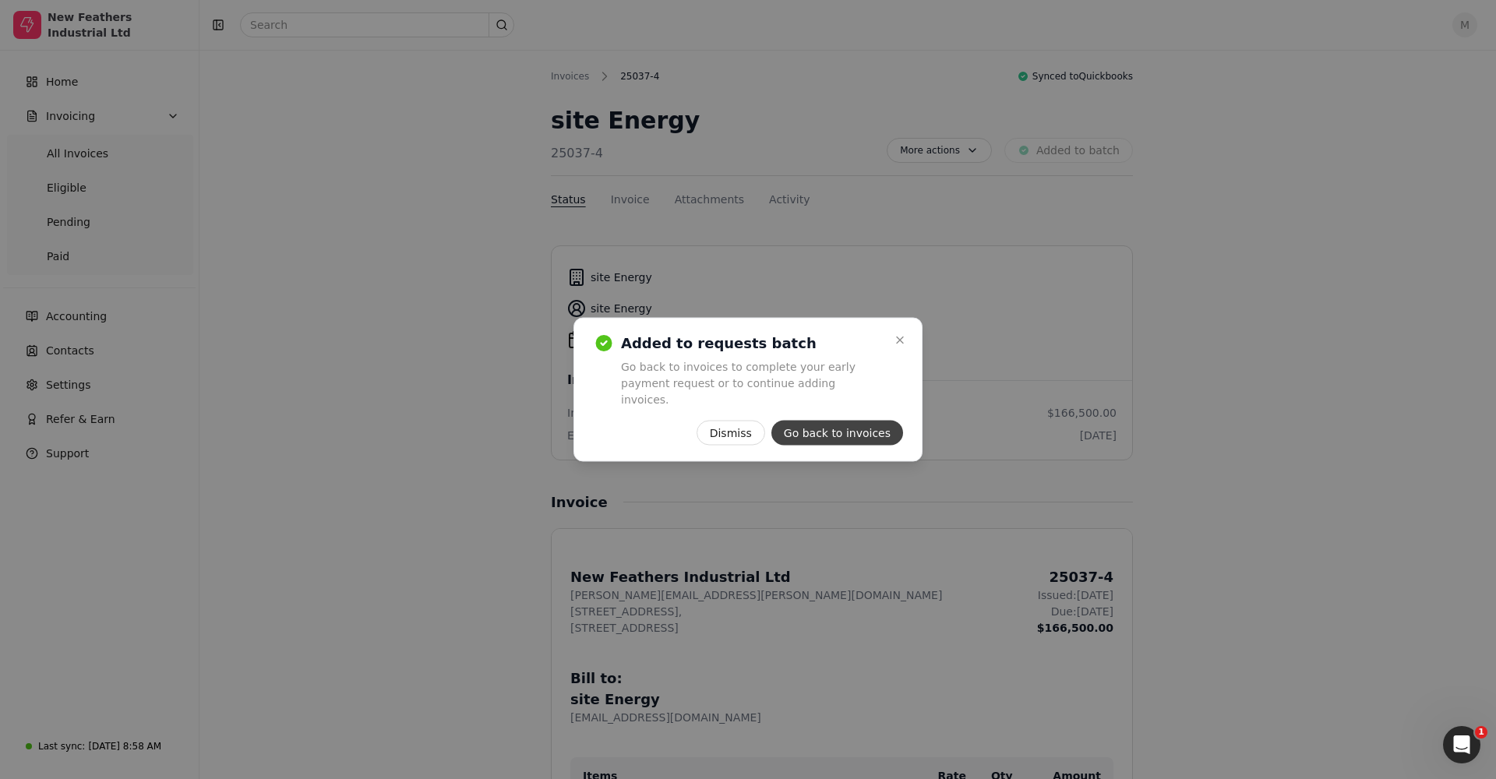
click at [855, 428] on button "Go back to invoices" at bounding box center [837, 433] width 132 height 25
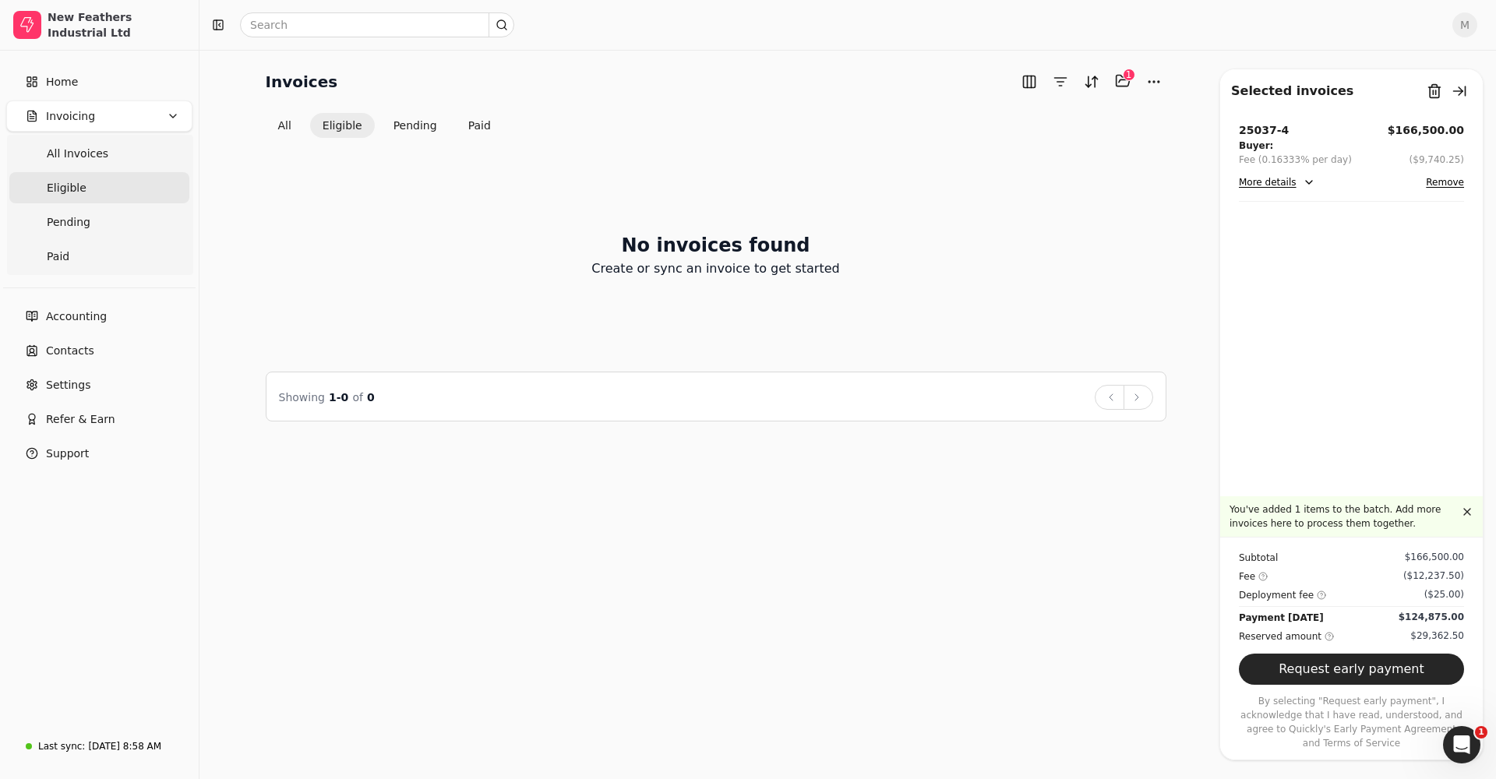
click at [1362, 679] on button "Request early payment" at bounding box center [1351, 669] width 225 height 31
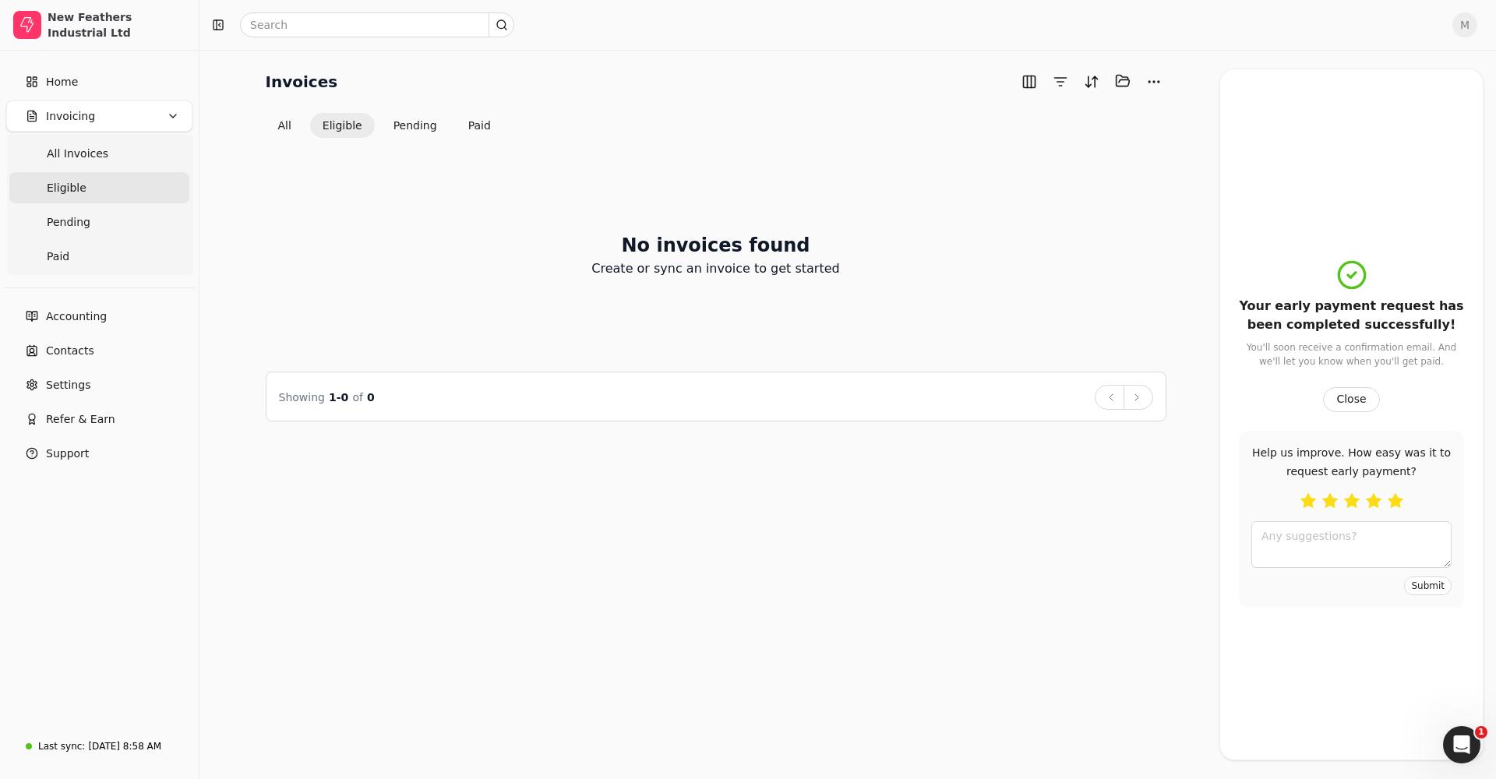
click at [1387, 501] on button "button" at bounding box center [1395, 501] width 16 height 16
click at [1412, 582] on button "Submit" at bounding box center [1428, 585] width 48 height 19
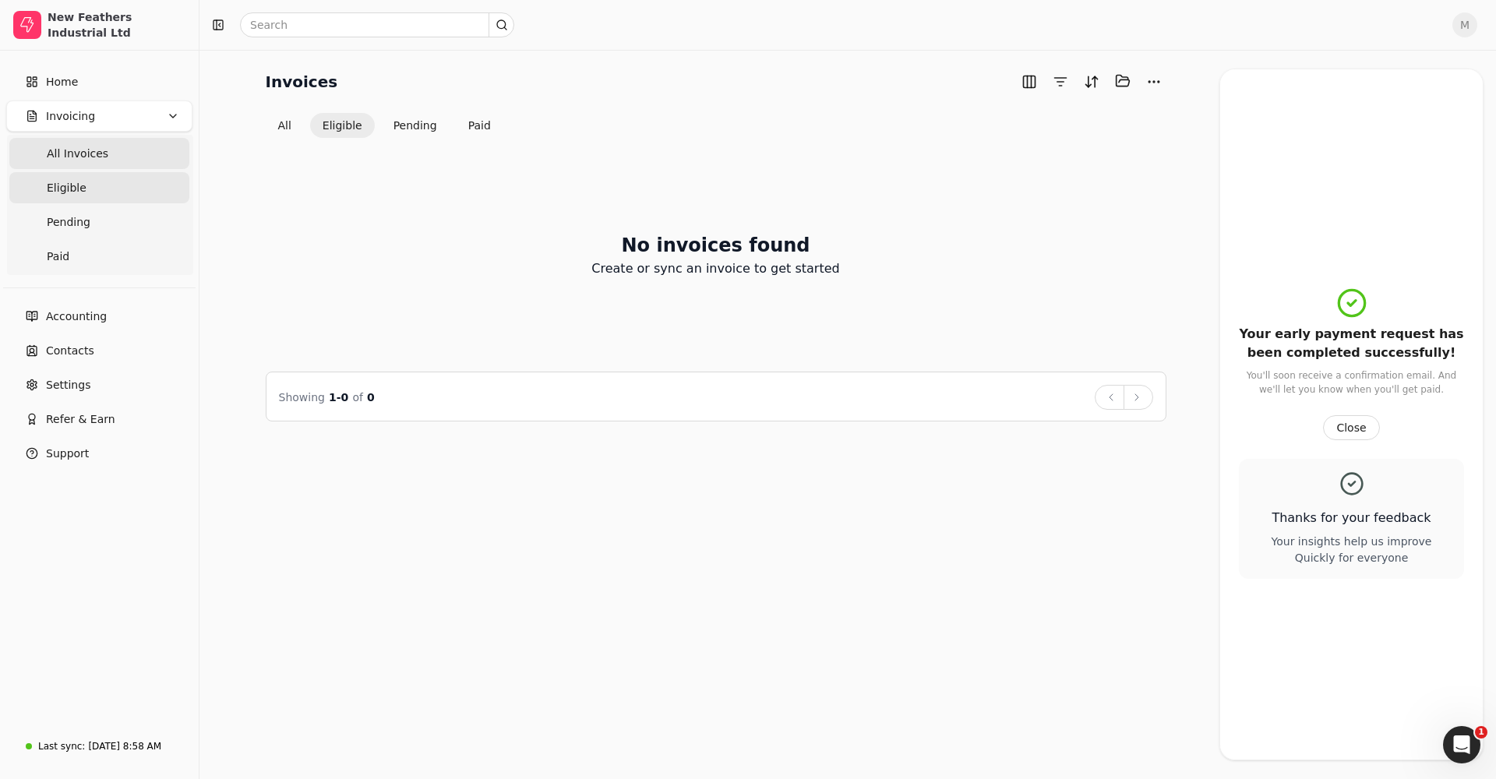
click at [121, 160] on Invoices "All Invoices" at bounding box center [99, 153] width 180 height 31
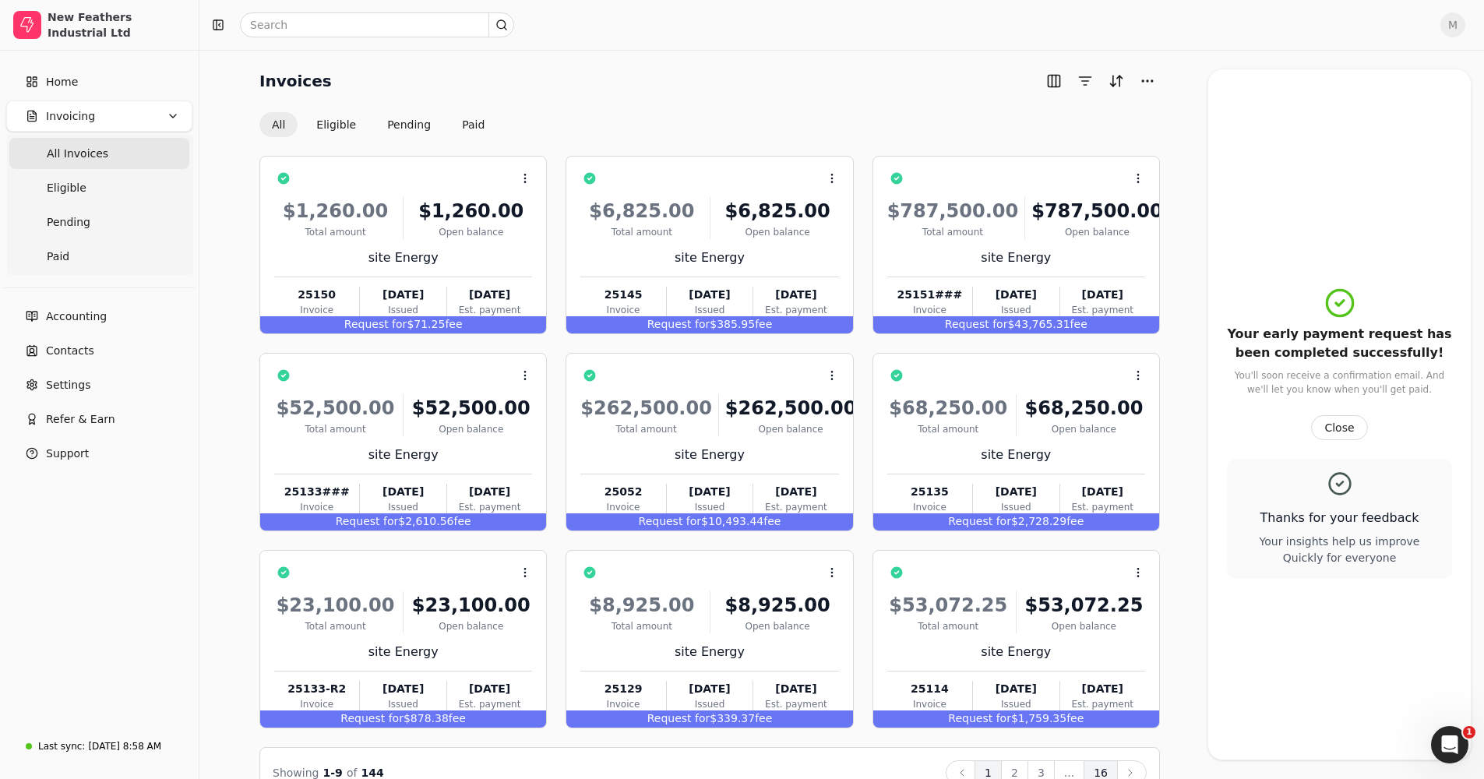
click at [1043, 767] on button "3" at bounding box center [1040, 772] width 27 height 25
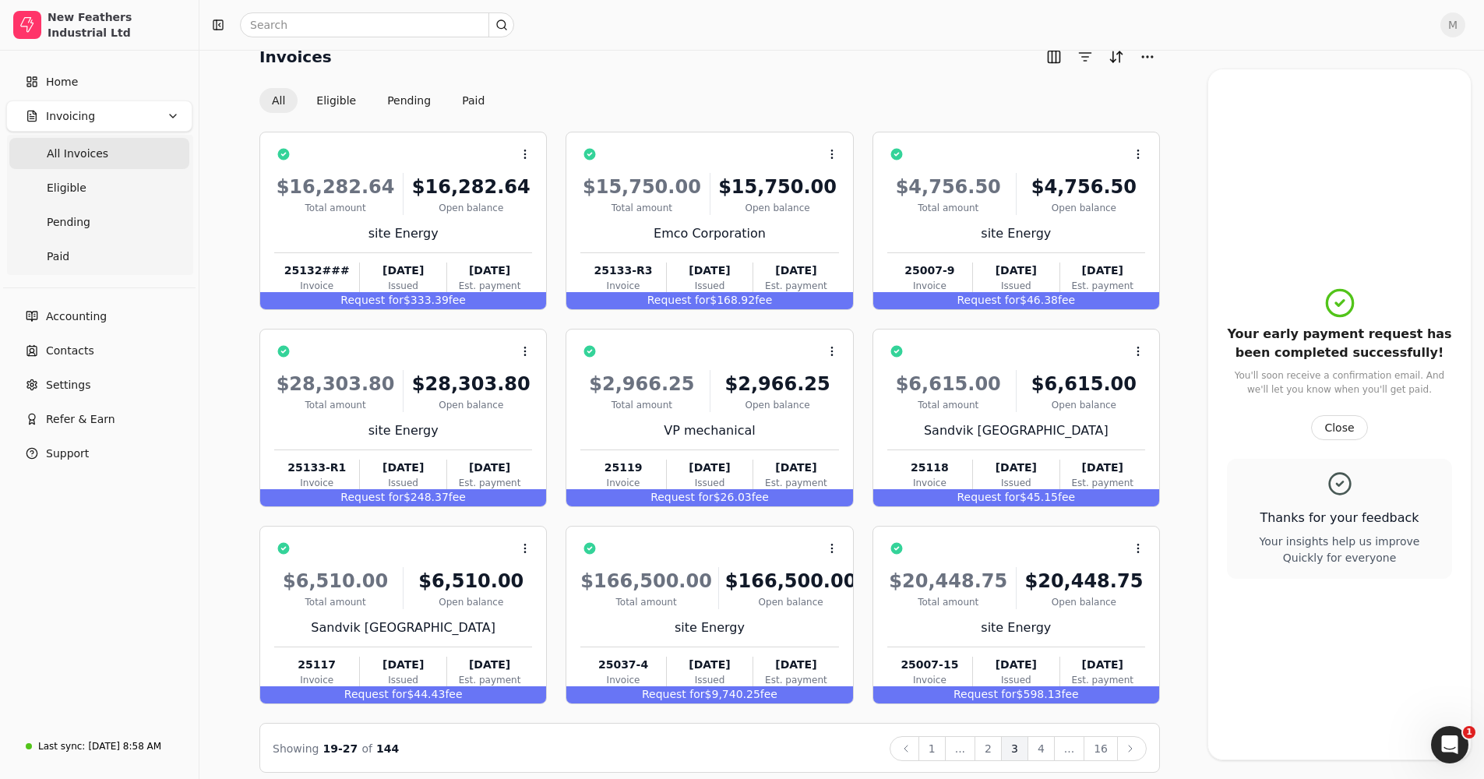
scroll to position [37, 0]
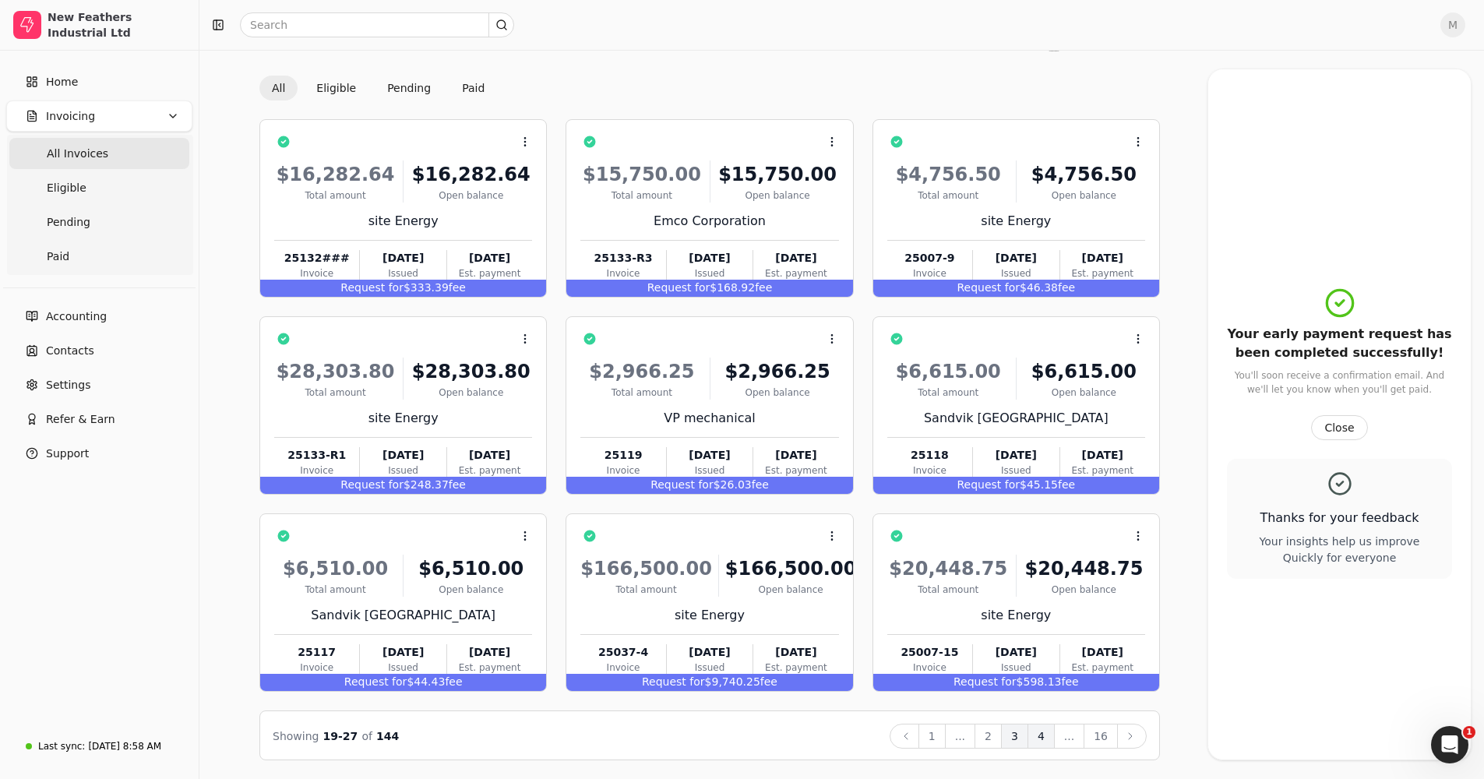
click at [1046, 735] on button "4" at bounding box center [1040, 736] width 27 height 25
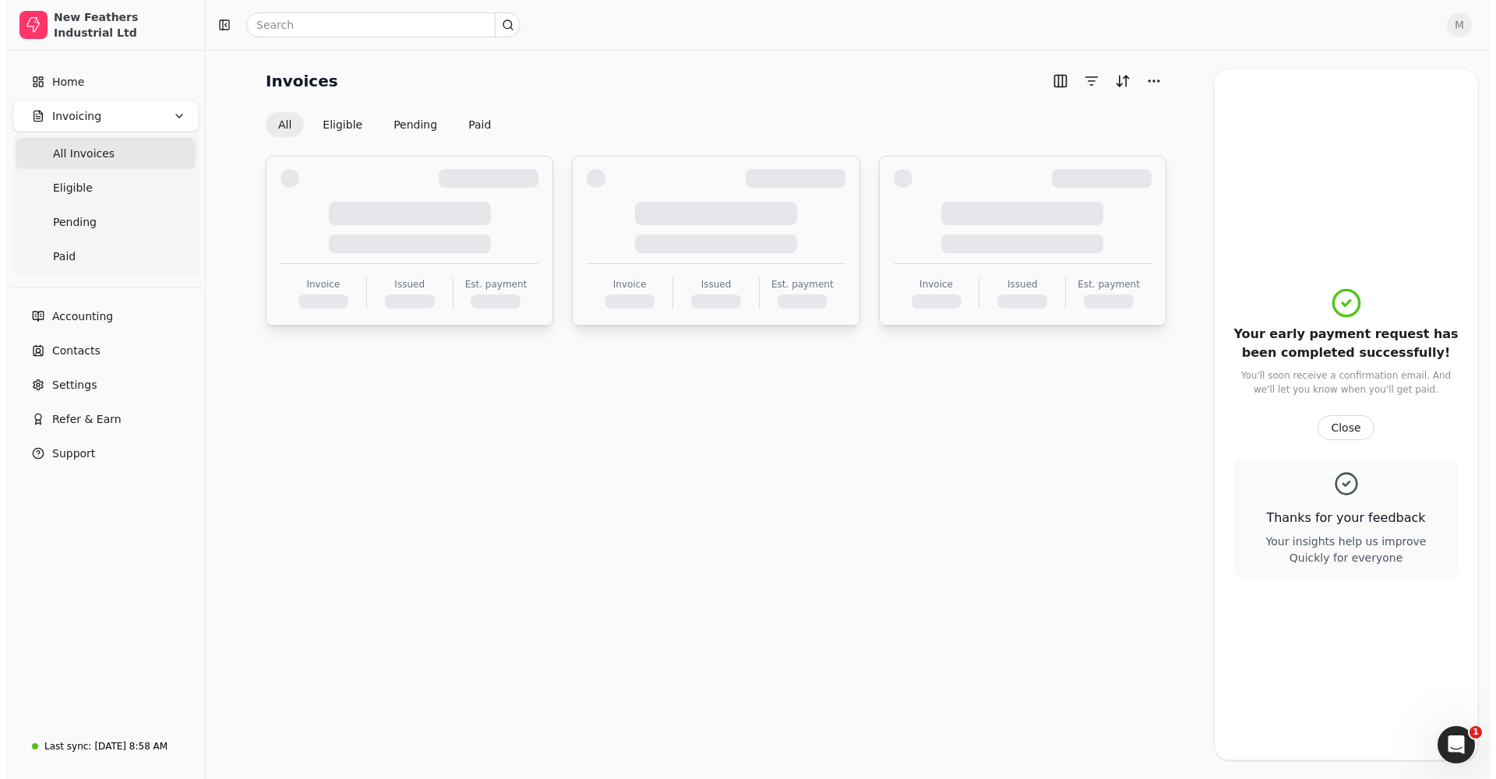
scroll to position [0, 0]
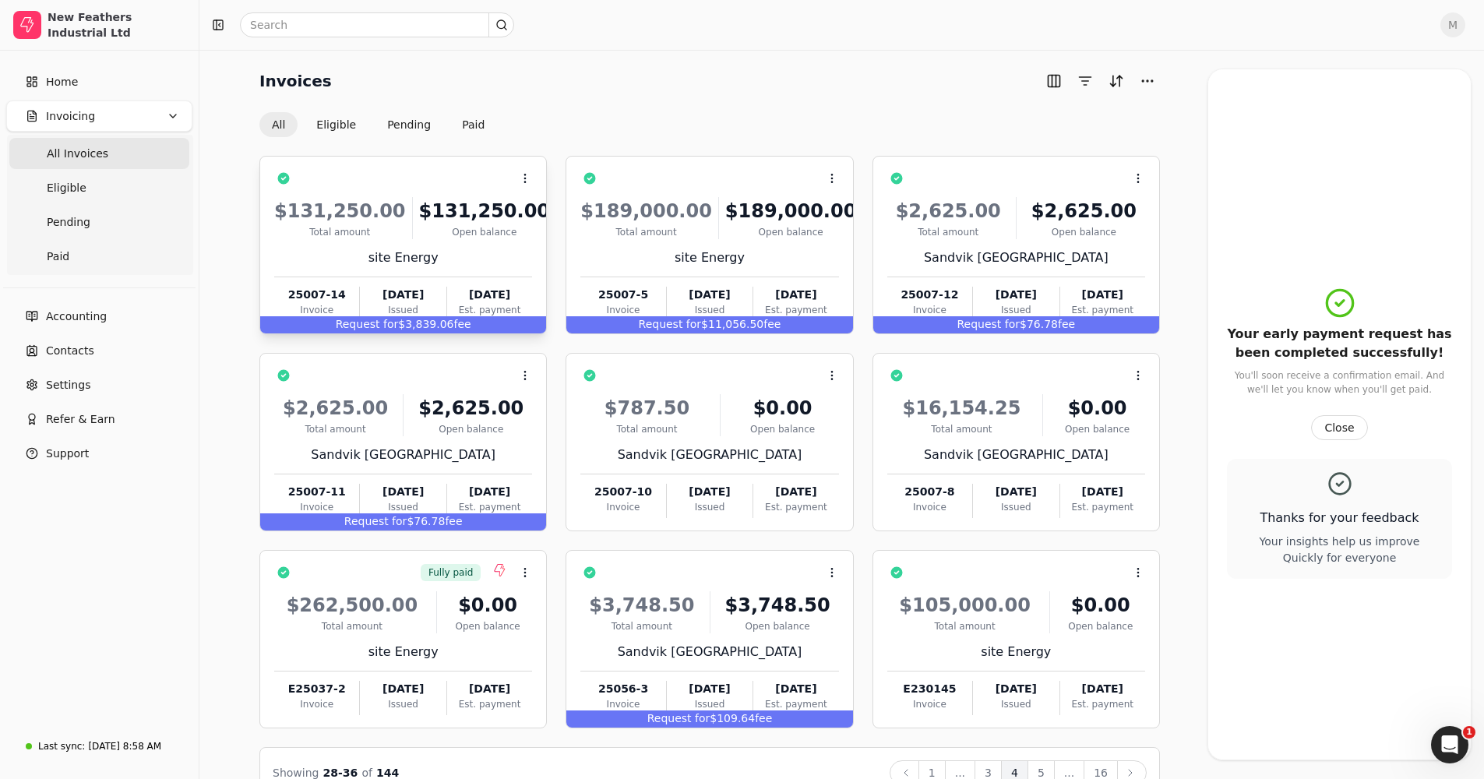
click at [438, 320] on div "Request for $3,839.06 fee" at bounding box center [403, 324] width 286 height 17
click at [570, 222] on li "Open" at bounding box center [600, 217] width 192 height 29
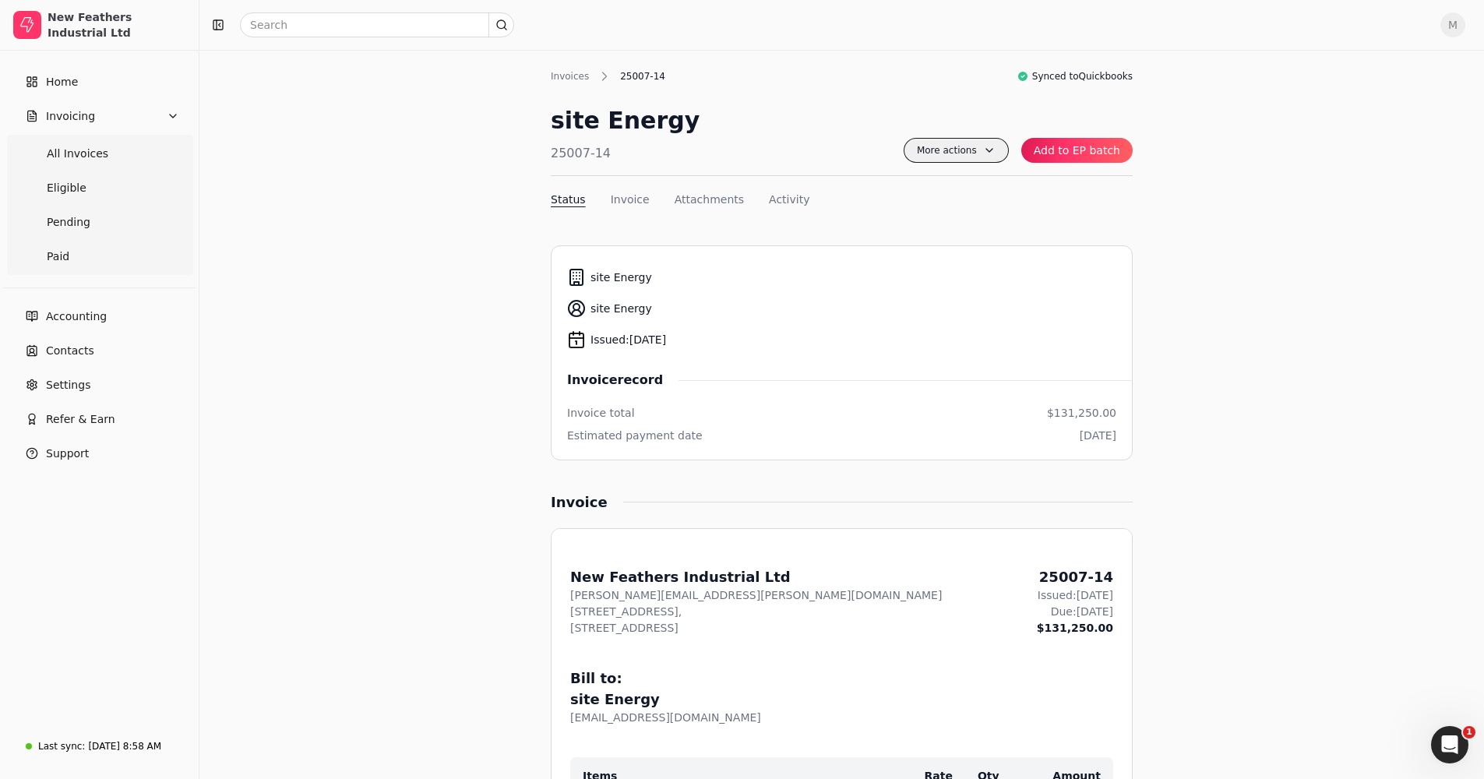
click at [1003, 148] on span "More actions" at bounding box center [956, 150] width 105 height 25
click at [936, 207] on li "Add to EP batch" at bounding box center [916, 217] width 192 height 29
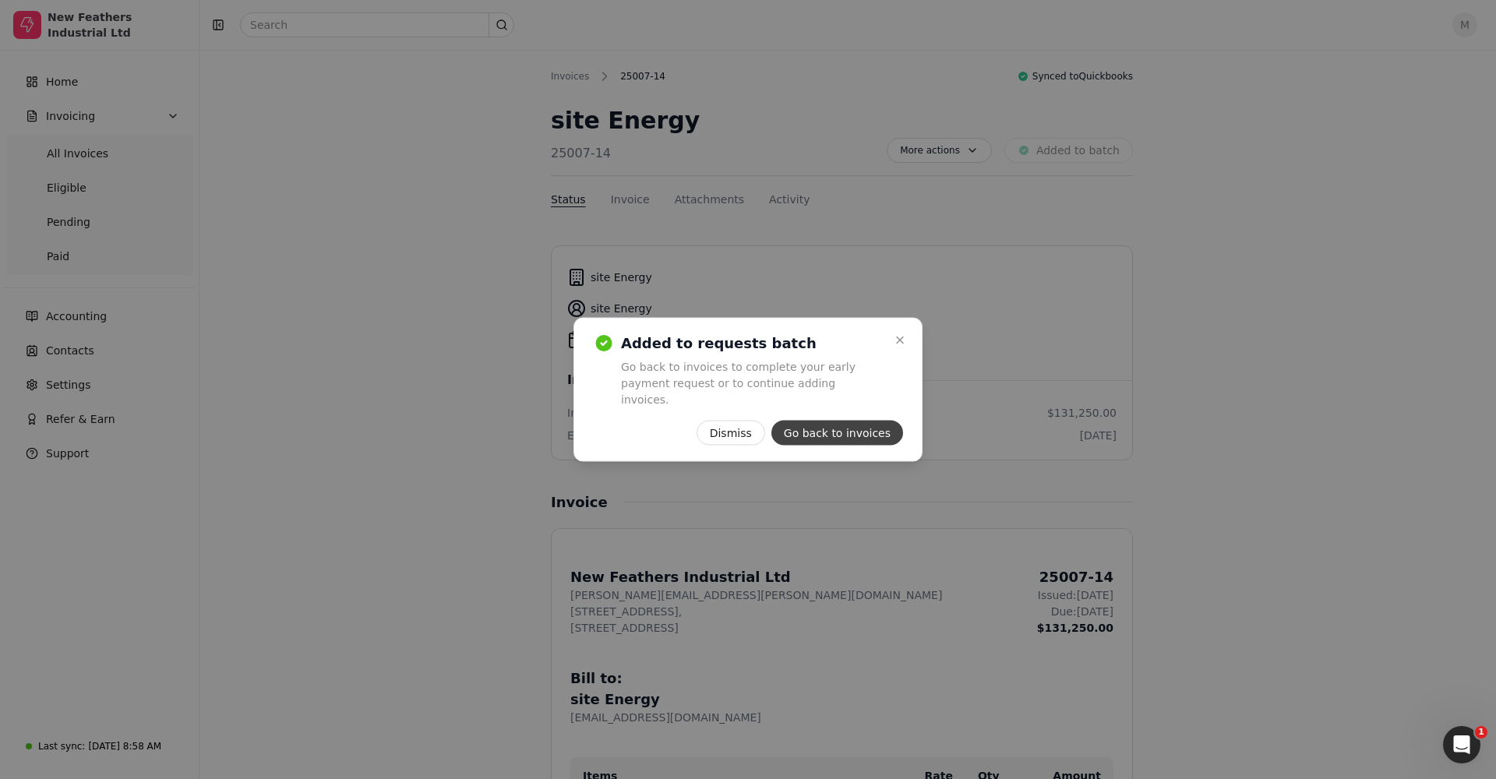
click at [845, 421] on button "Go back to invoices" at bounding box center [837, 433] width 132 height 25
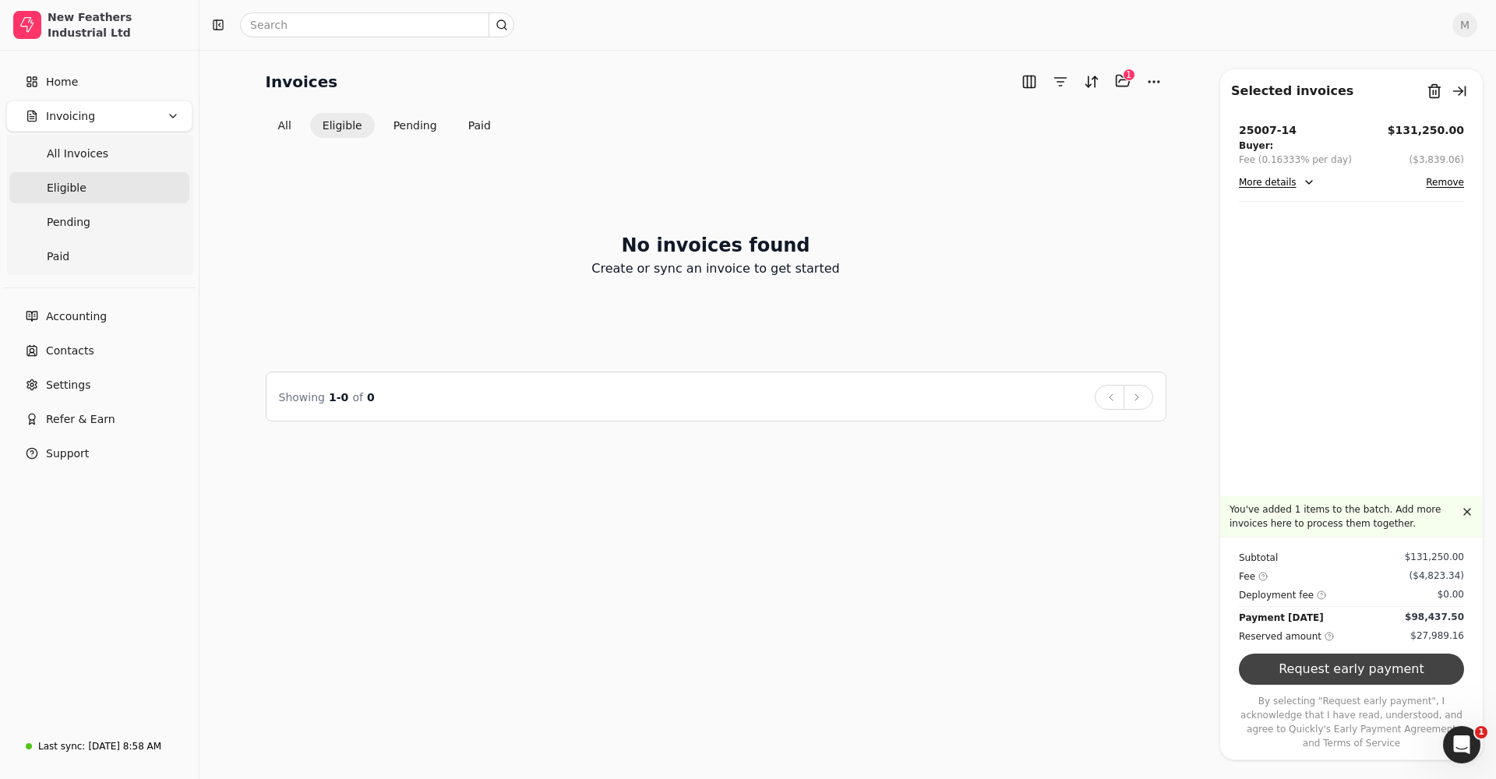
click at [1346, 679] on button "Request early payment" at bounding box center [1351, 669] width 225 height 31
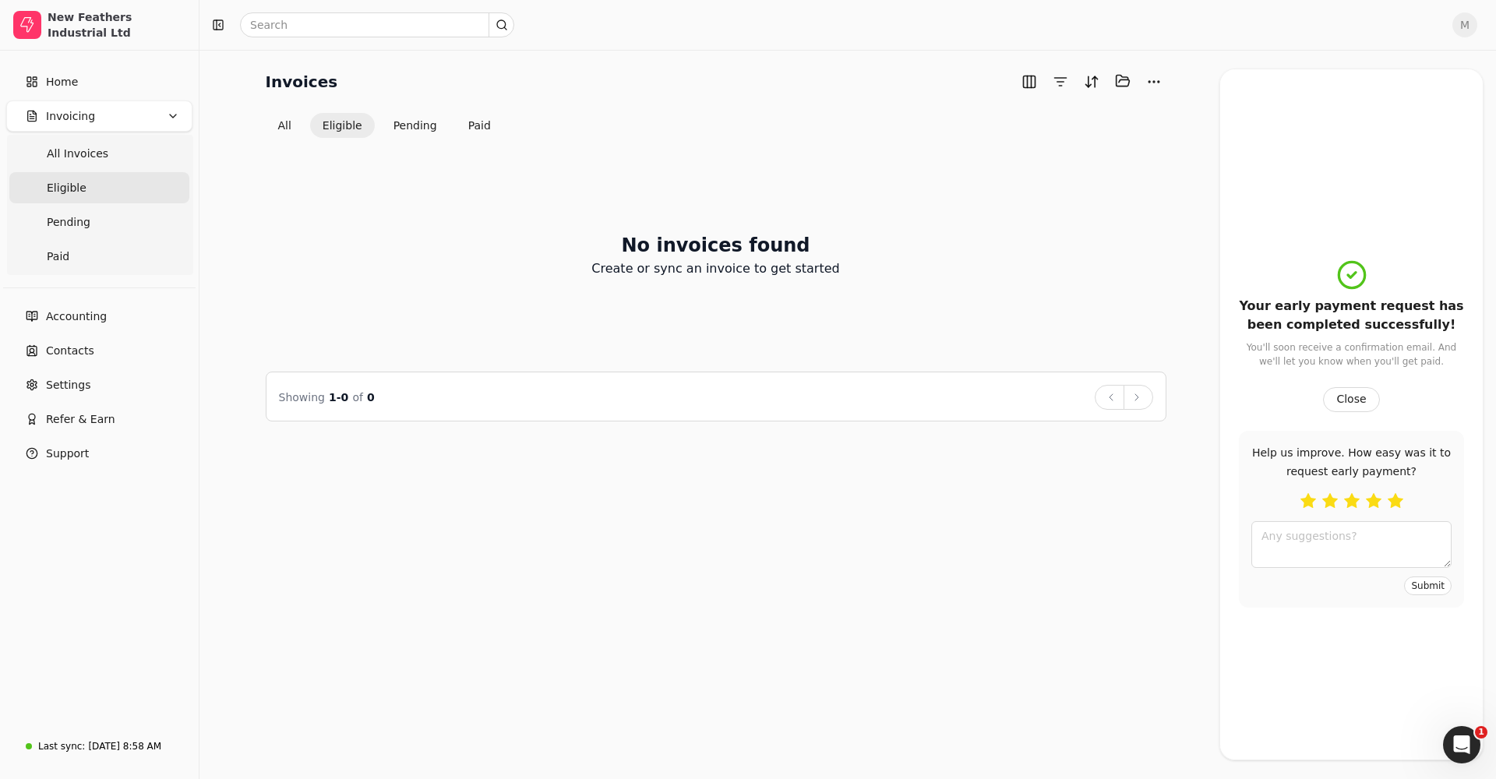
click at [1387, 506] on button "button" at bounding box center [1395, 501] width 16 height 16
click at [1412, 590] on button "Submit" at bounding box center [1428, 585] width 48 height 19
